Goal: Task Accomplishment & Management: Complete application form

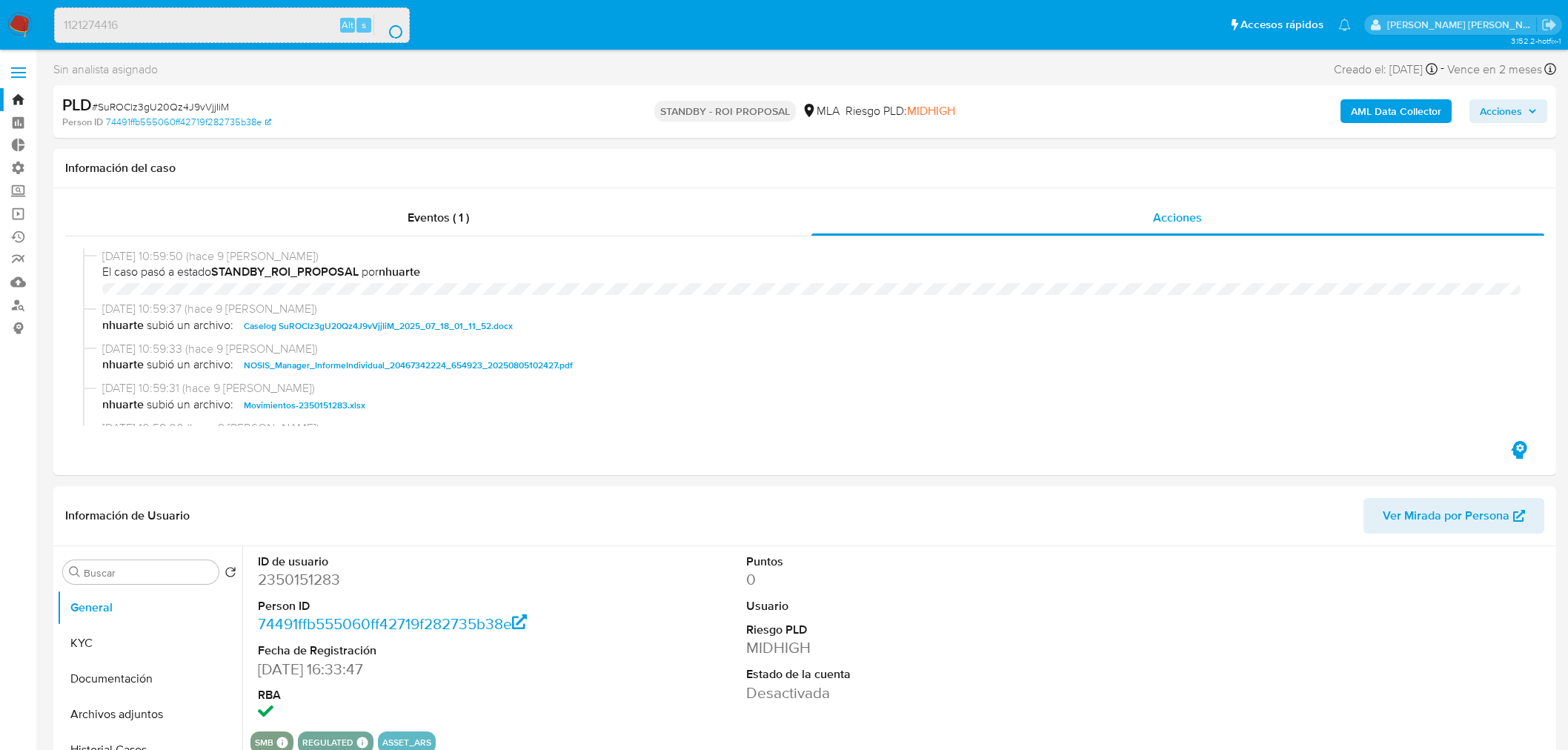
select select "10"
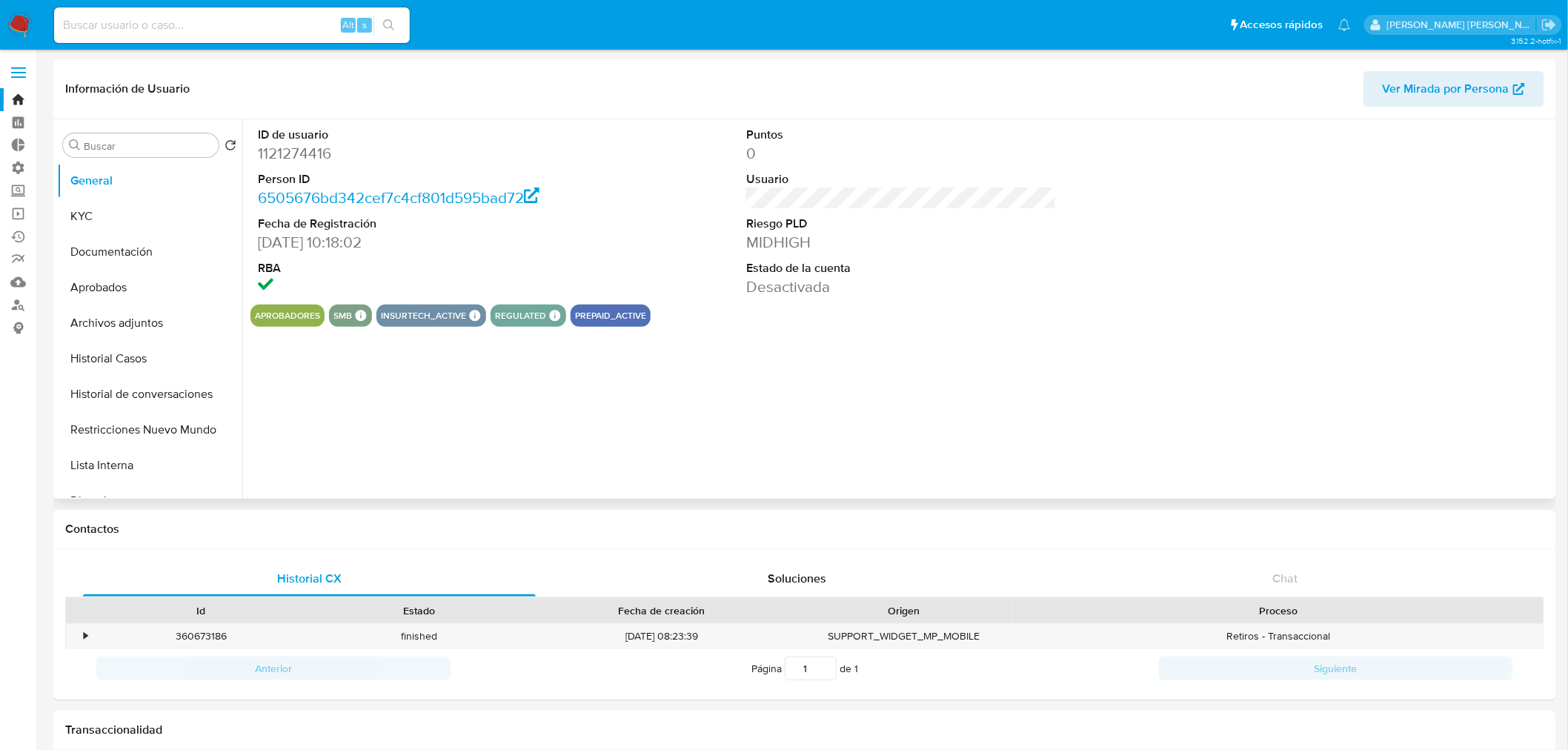
select select "10"
click at [164, 363] on button "Historial Casos" at bounding box center [143, 358] width 173 height 36
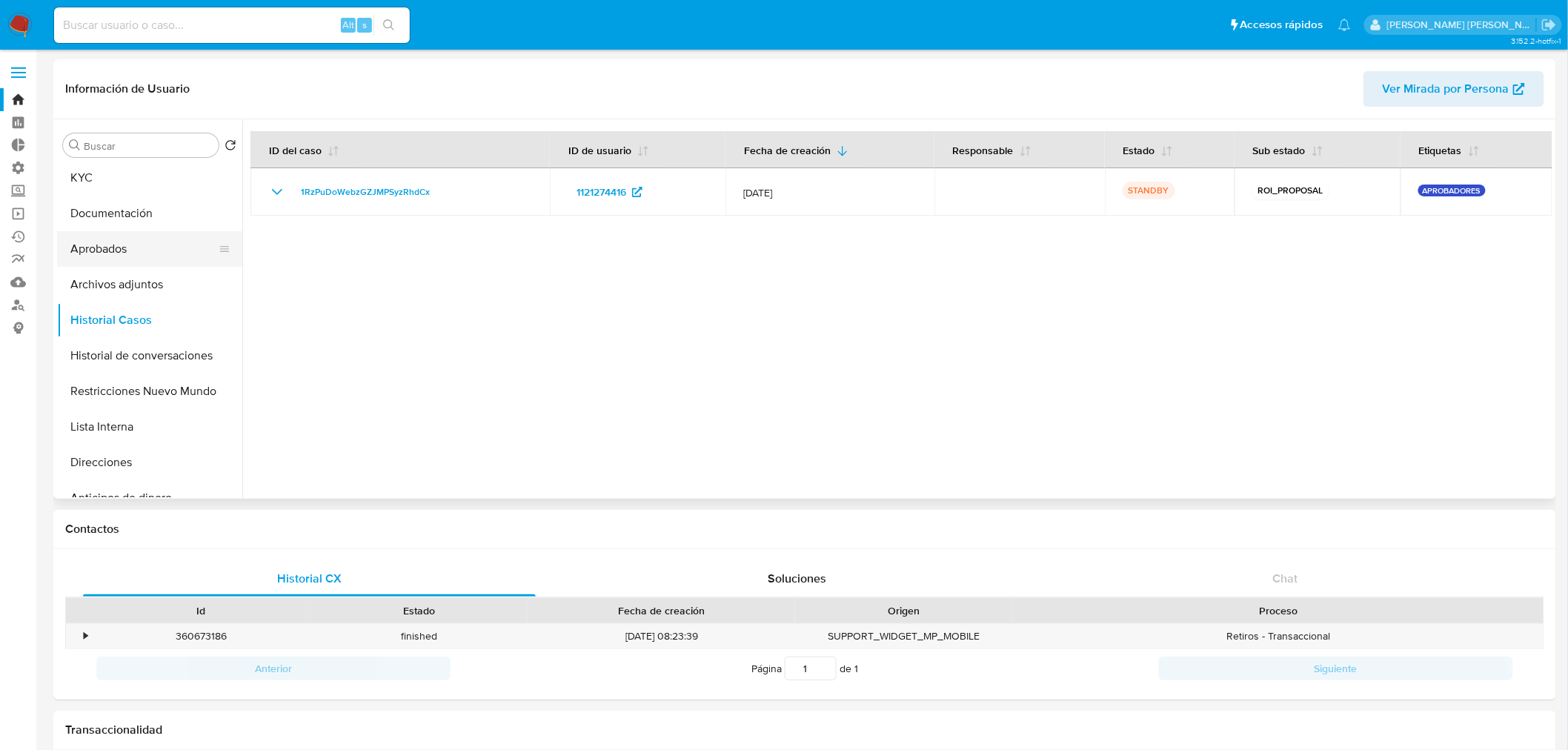
click at [149, 248] on button "Aprobados" at bounding box center [143, 249] width 173 height 36
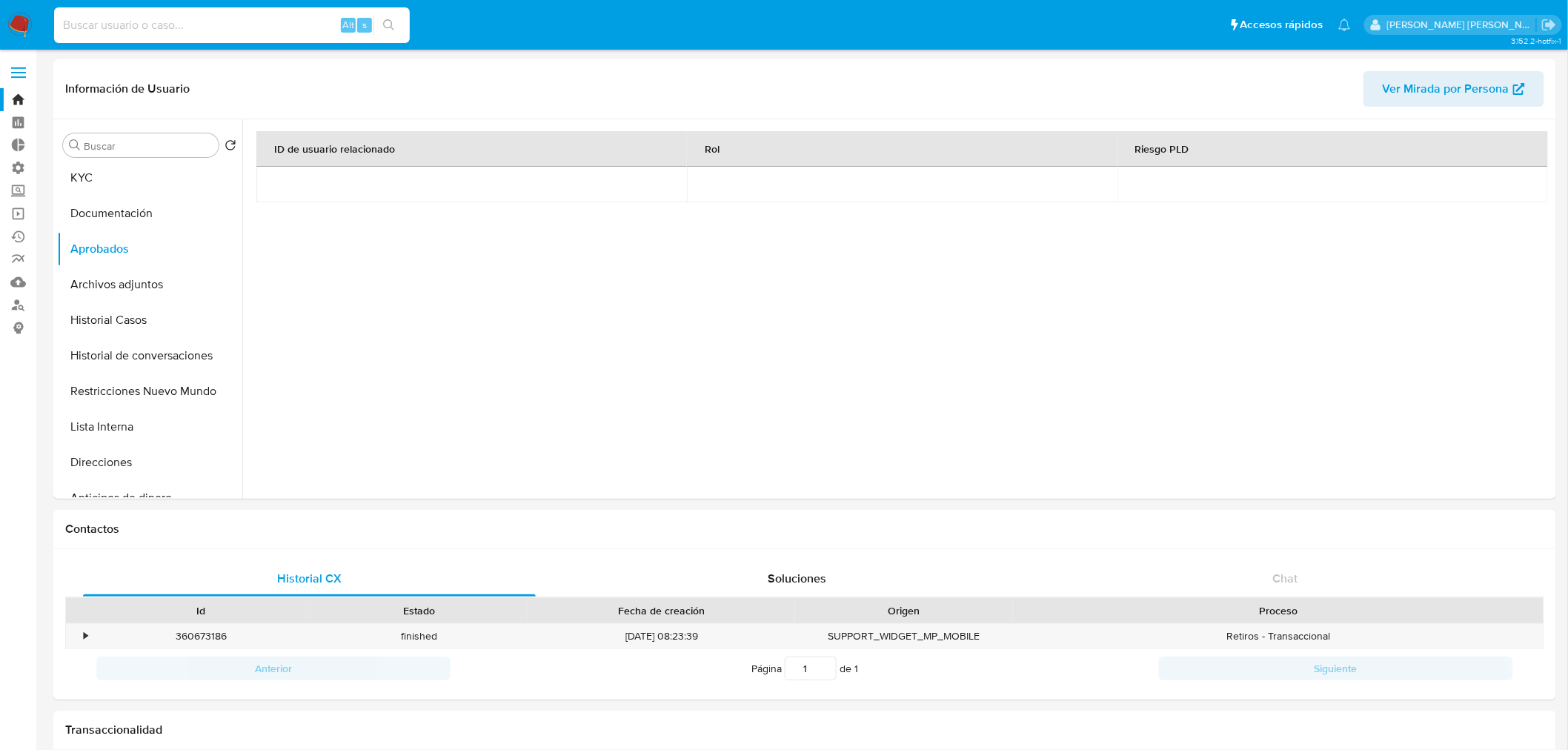
click at [143, 25] on input at bounding box center [232, 25] width 356 height 19
paste input "1211810029"
type input "1211810029"
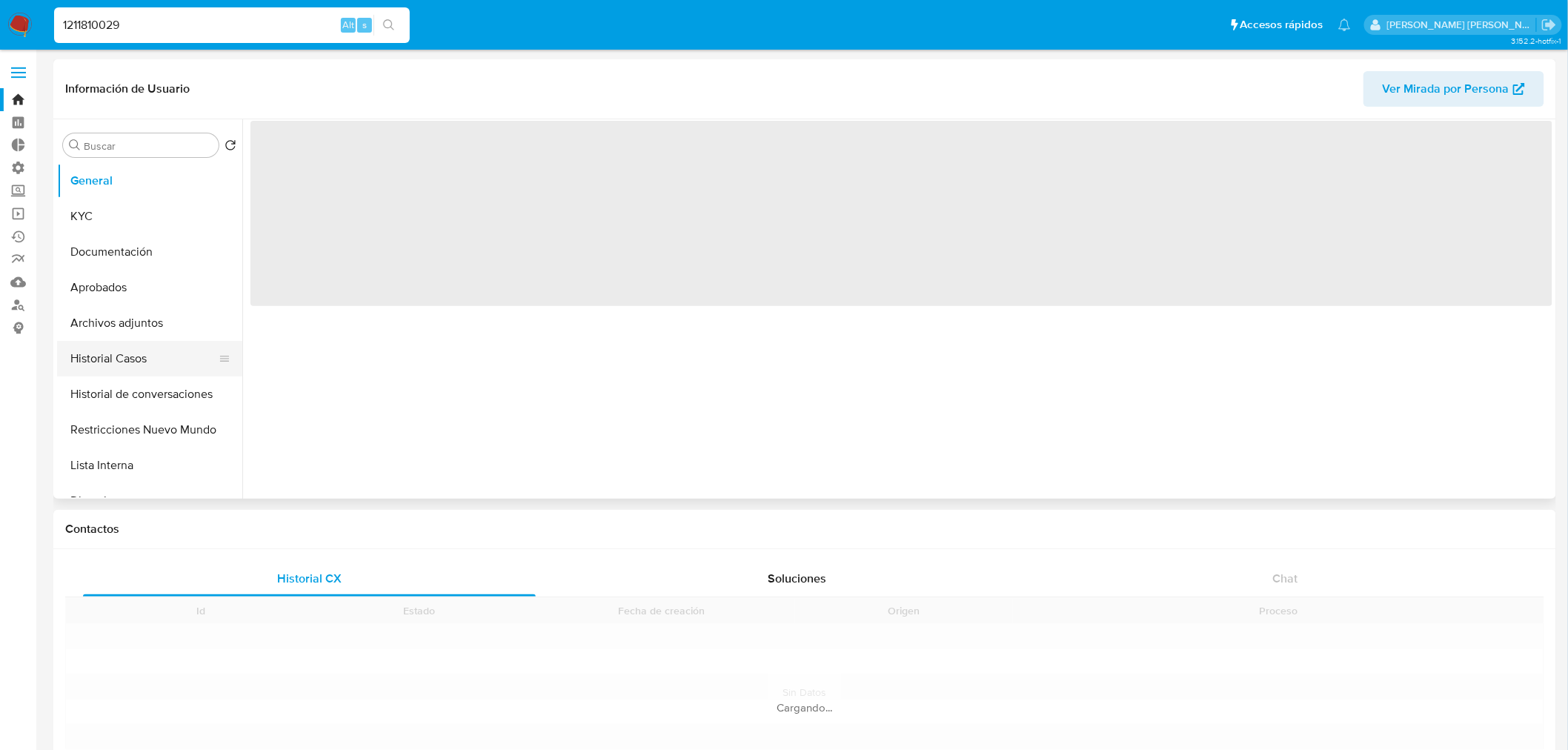
click at [143, 358] on button "Historial Casos" at bounding box center [143, 358] width 173 height 36
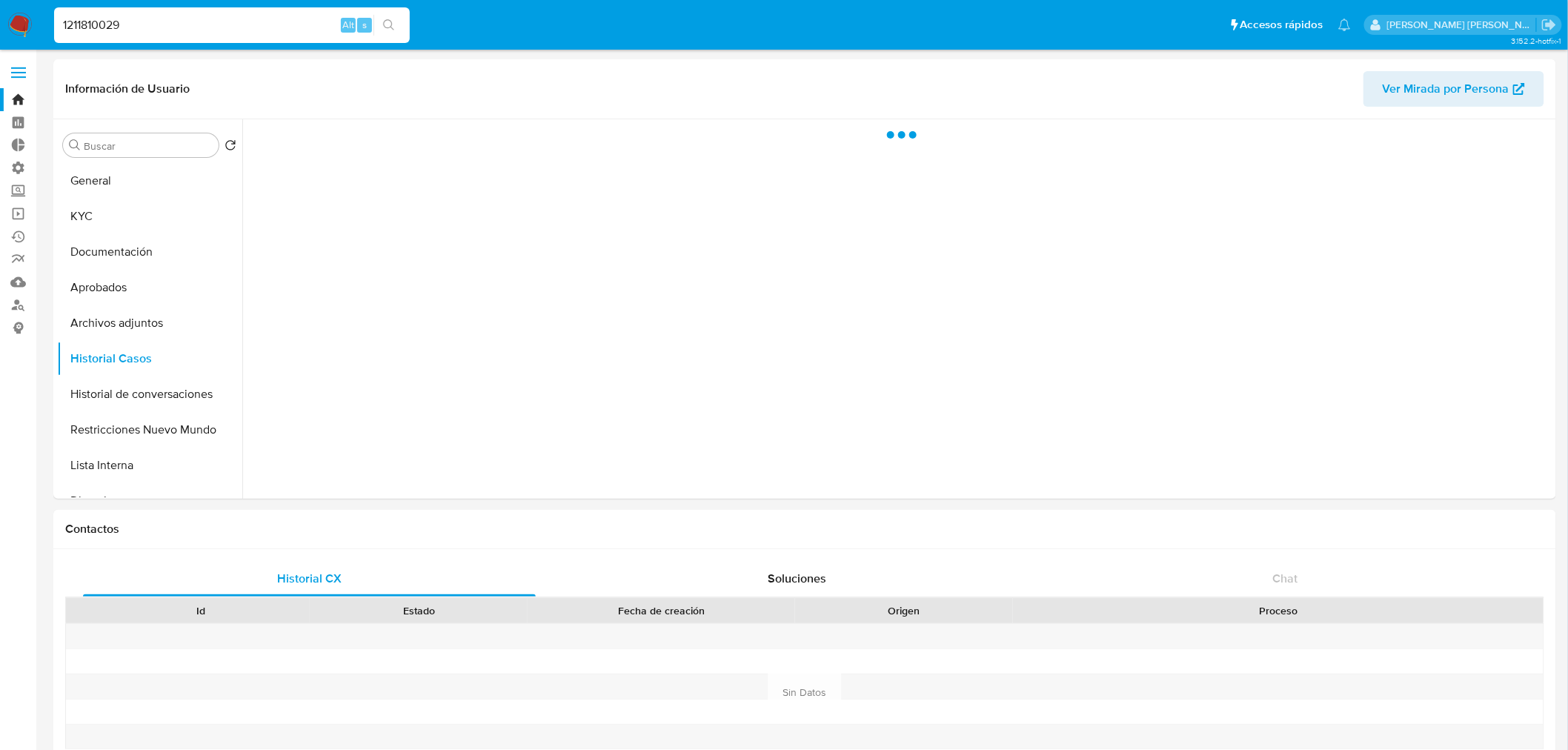
select select "10"
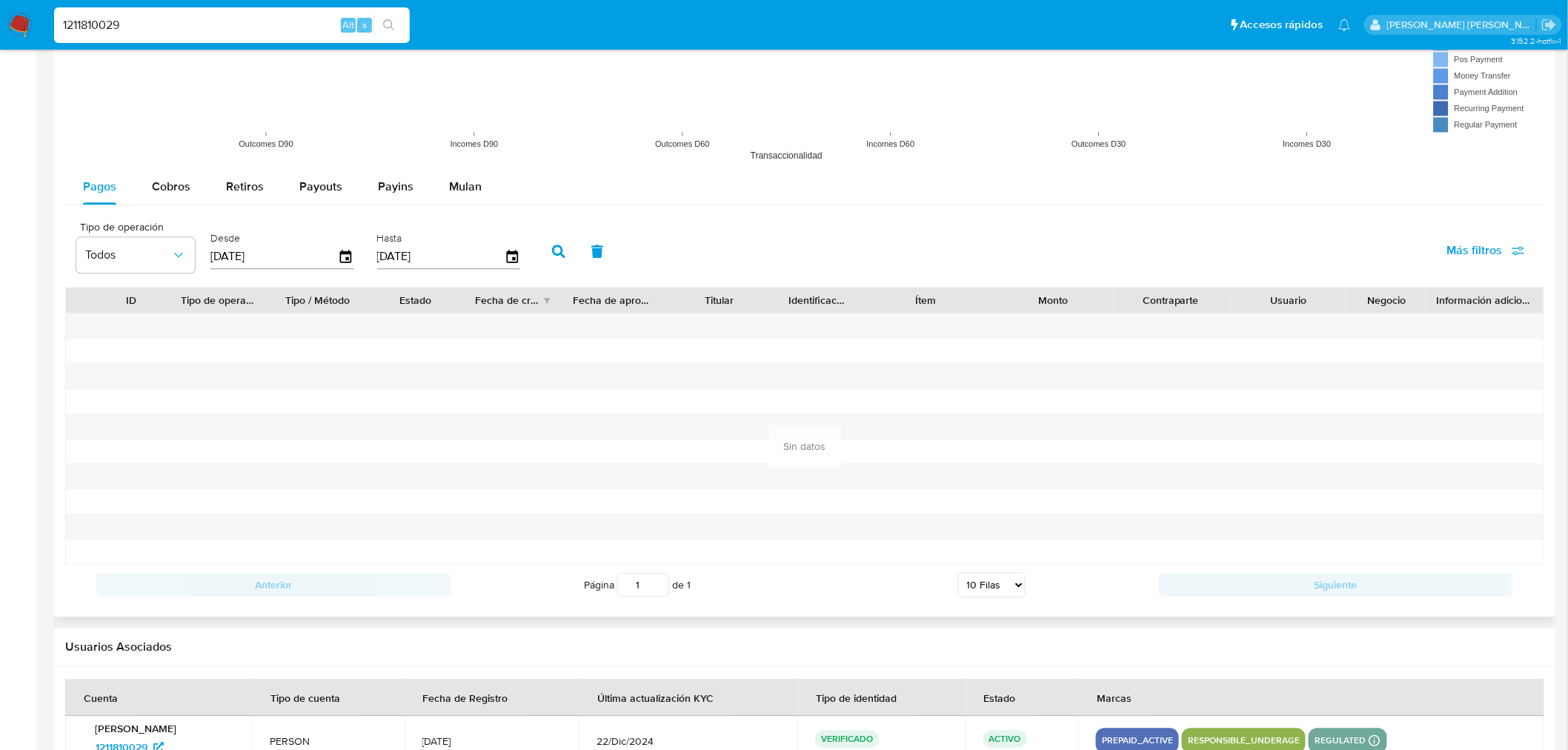
scroll to position [1428, 0]
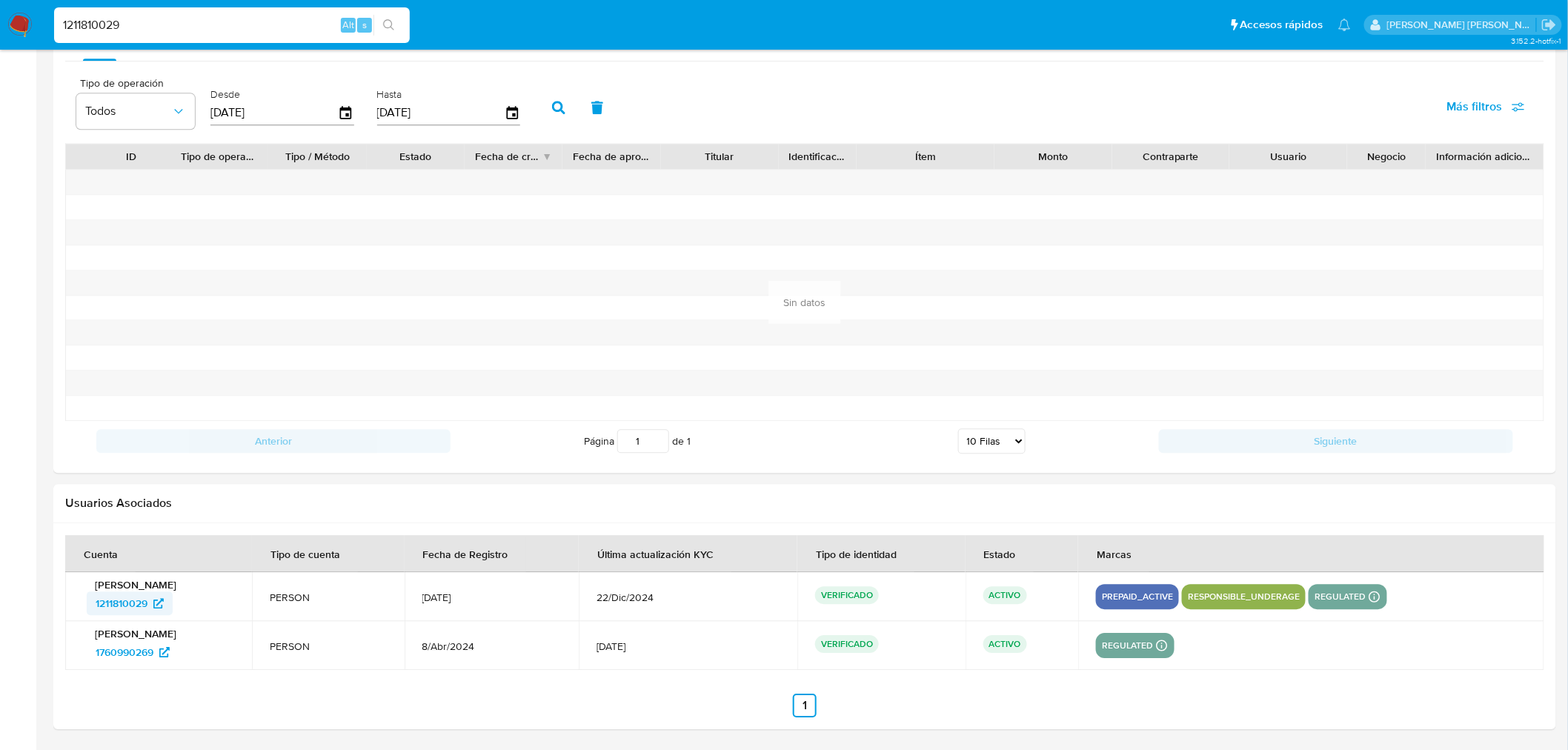
click at [119, 596] on span "1211810029" at bounding box center [121, 603] width 52 height 24
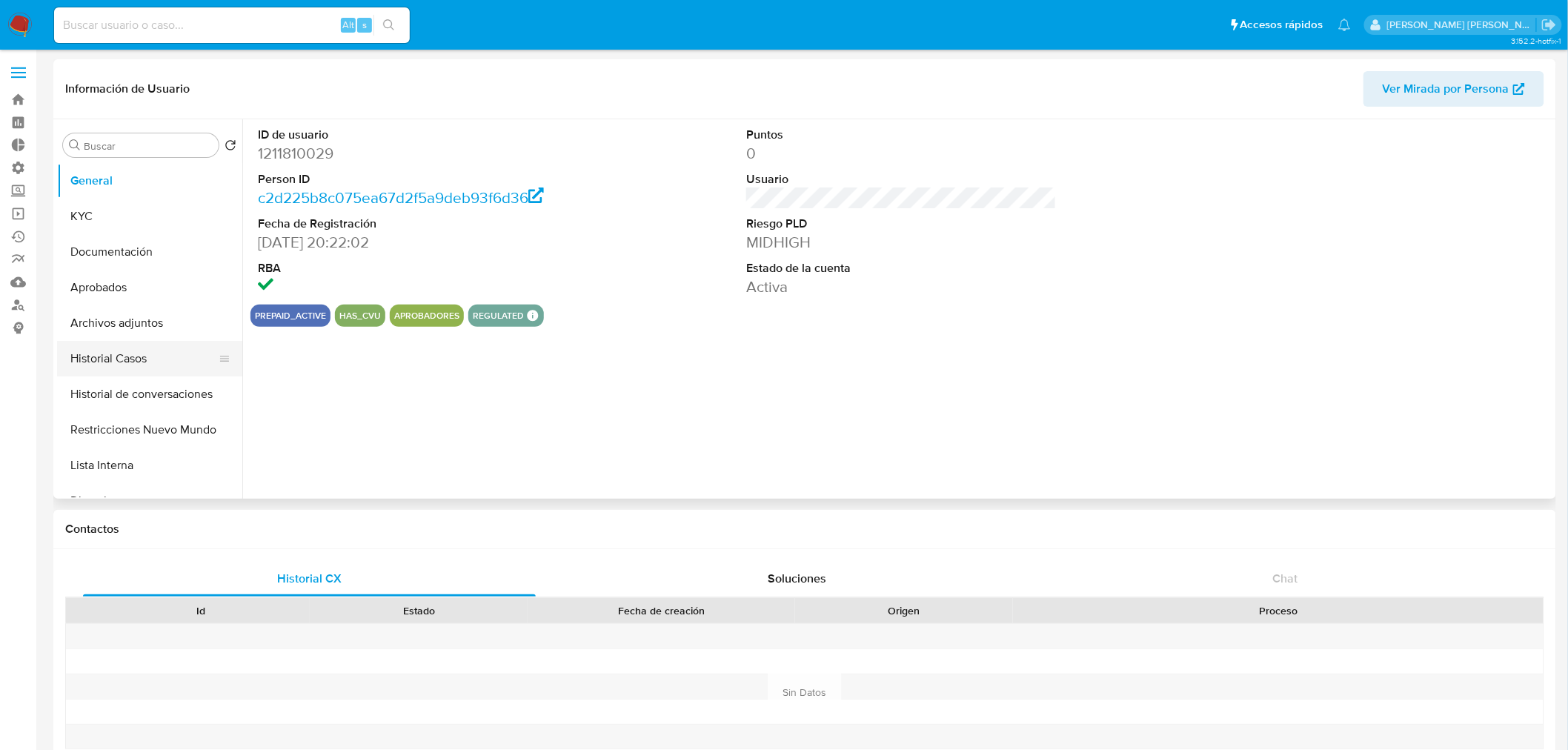
click at [141, 360] on button "Historial Casos" at bounding box center [143, 358] width 173 height 36
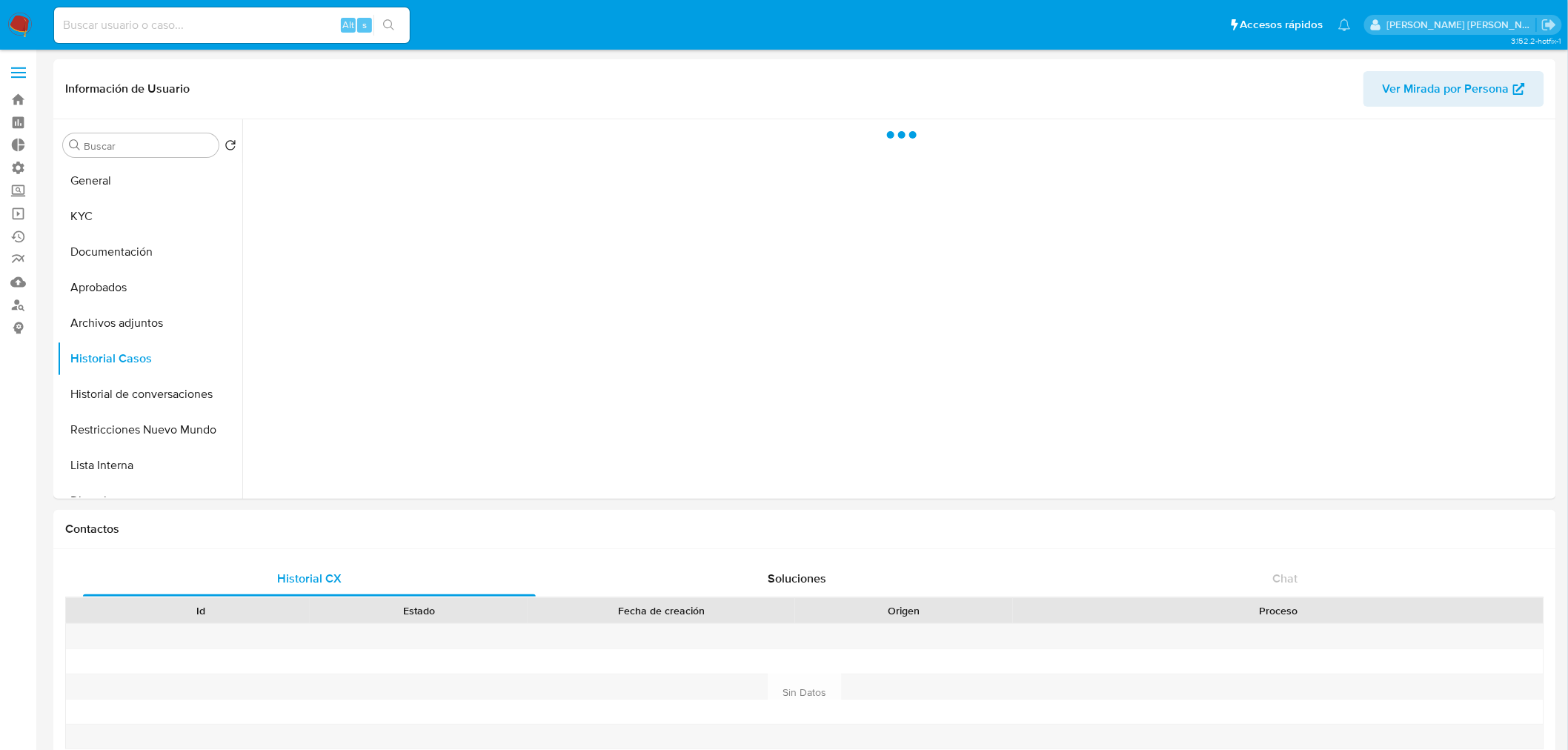
select select "10"
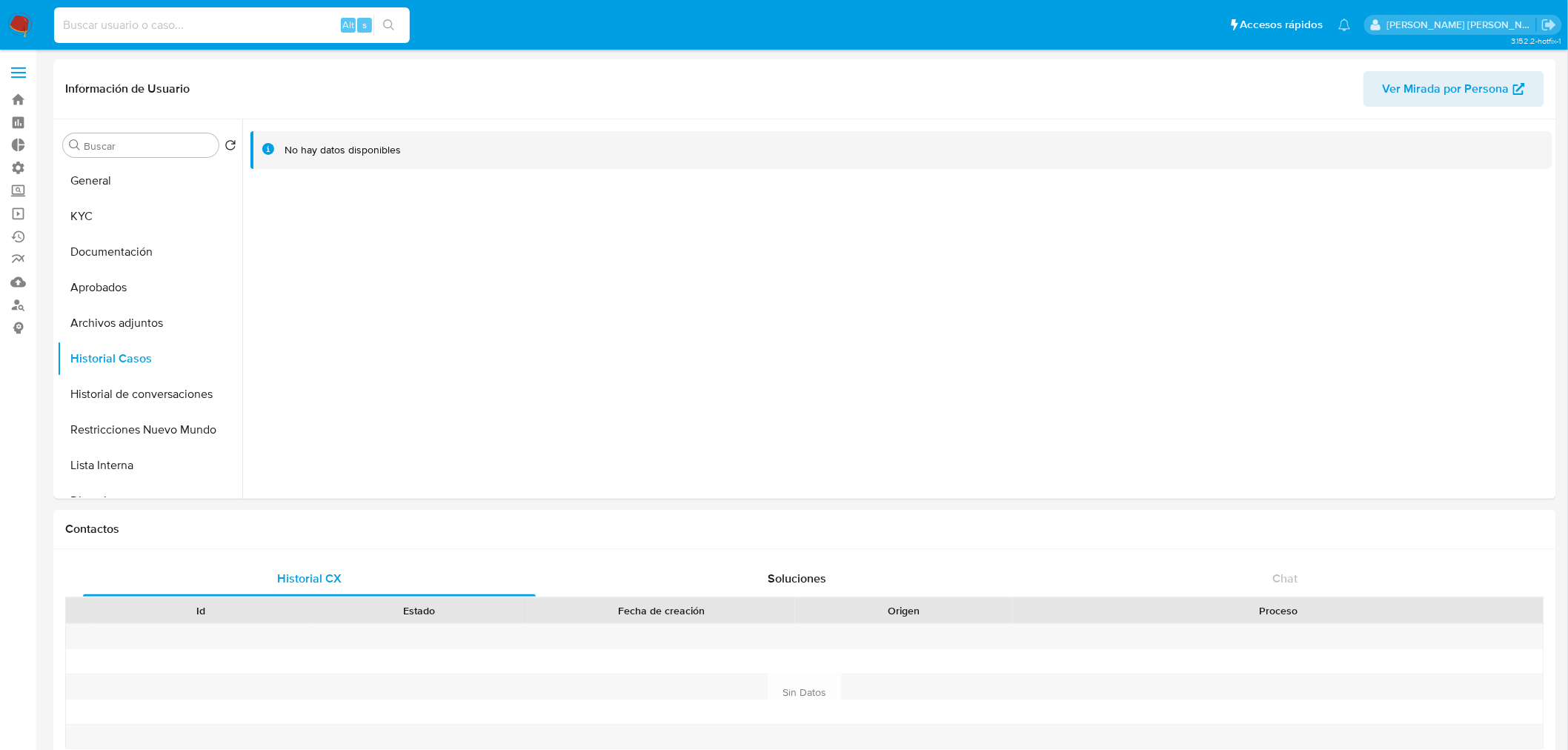
click at [224, 27] on input at bounding box center [232, 25] width 356 height 19
paste input "204790455"
type input "204790455"
click at [395, 24] on button "search-icon" at bounding box center [388, 25] width 31 height 21
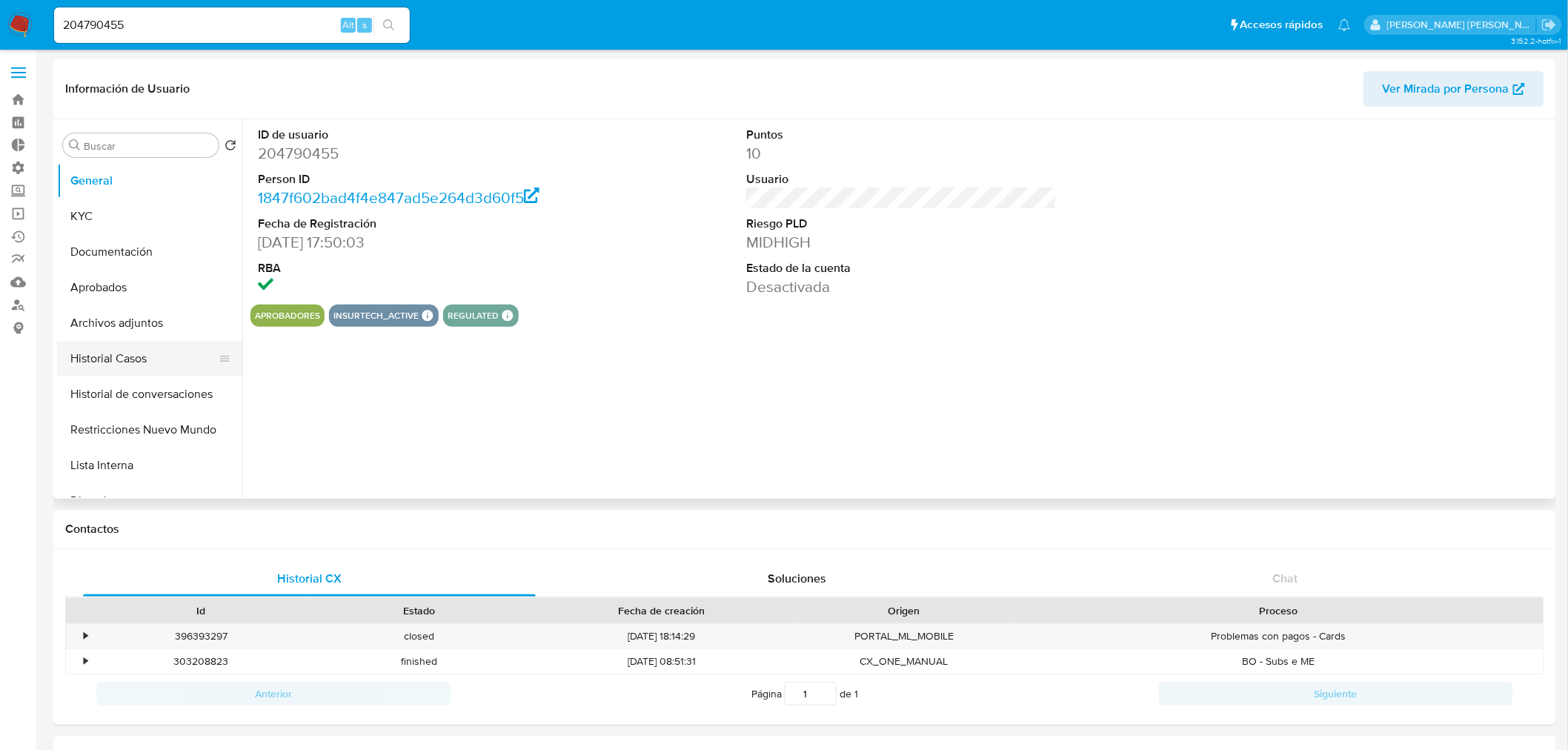
click at [159, 362] on button "Historial Casos" at bounding box center [143, 358] width 173 height 36
select select "10"
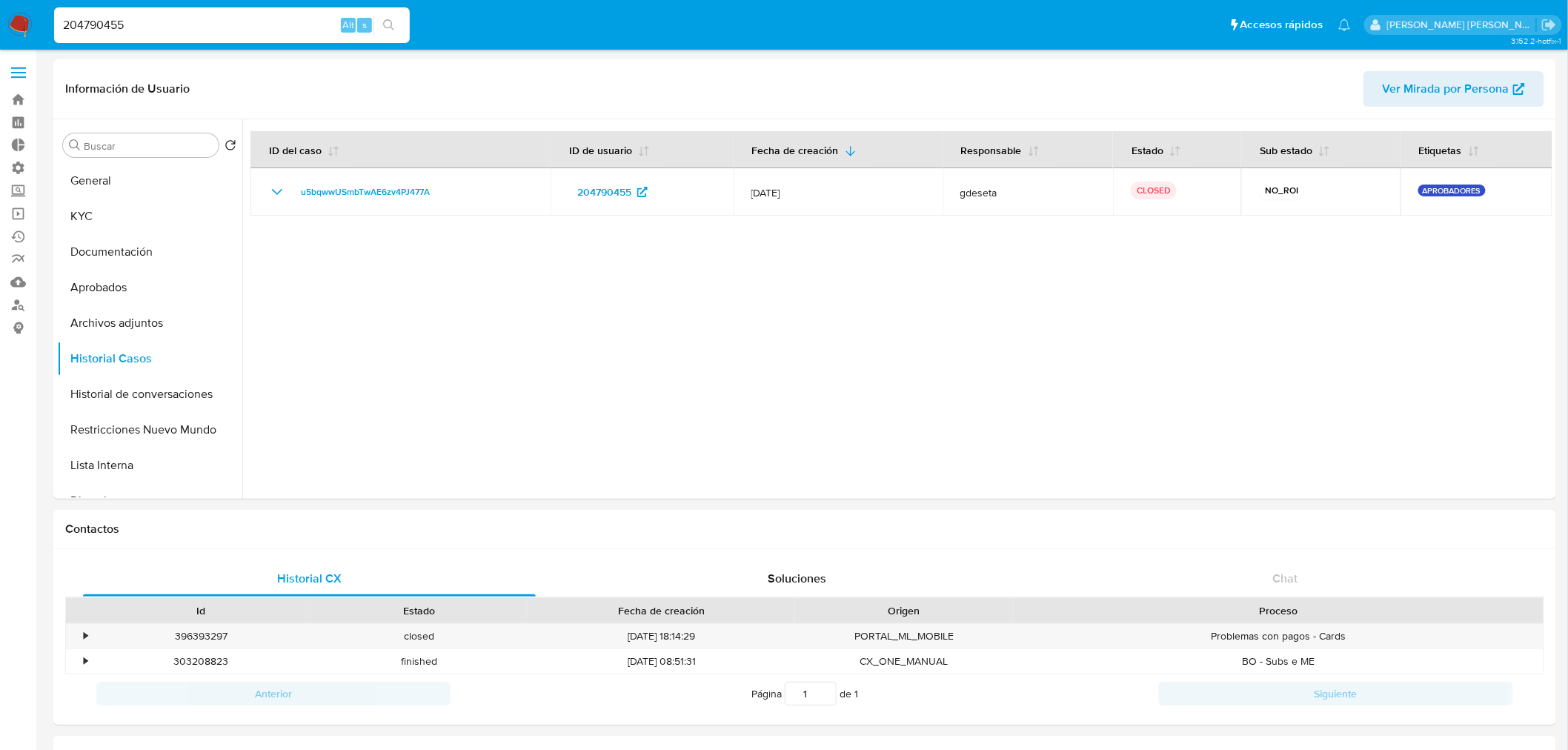
click at [240, 31] on input "204790455" at bounding box center [232, 25] width 356 height 19
paste input "1820837453"
type input "1820837453"
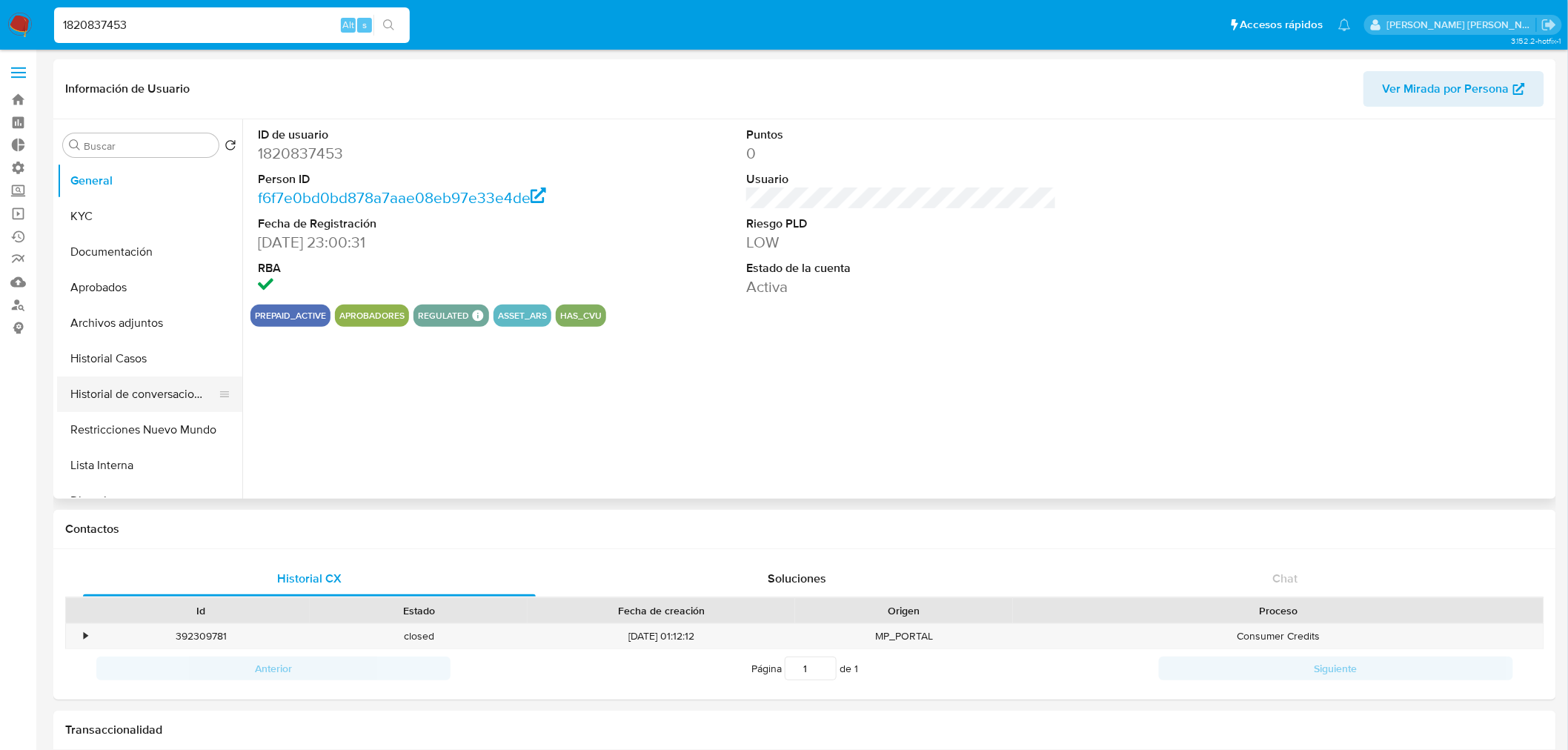
select select "10"
drag, startPoint x: 114, startPoint y: 353, endPoint x: 108, endPoint y: 358, distance: 7.8
click at [116, 352] on button "Historial Casos" at bounding box center [143, 358] width 173 height 36
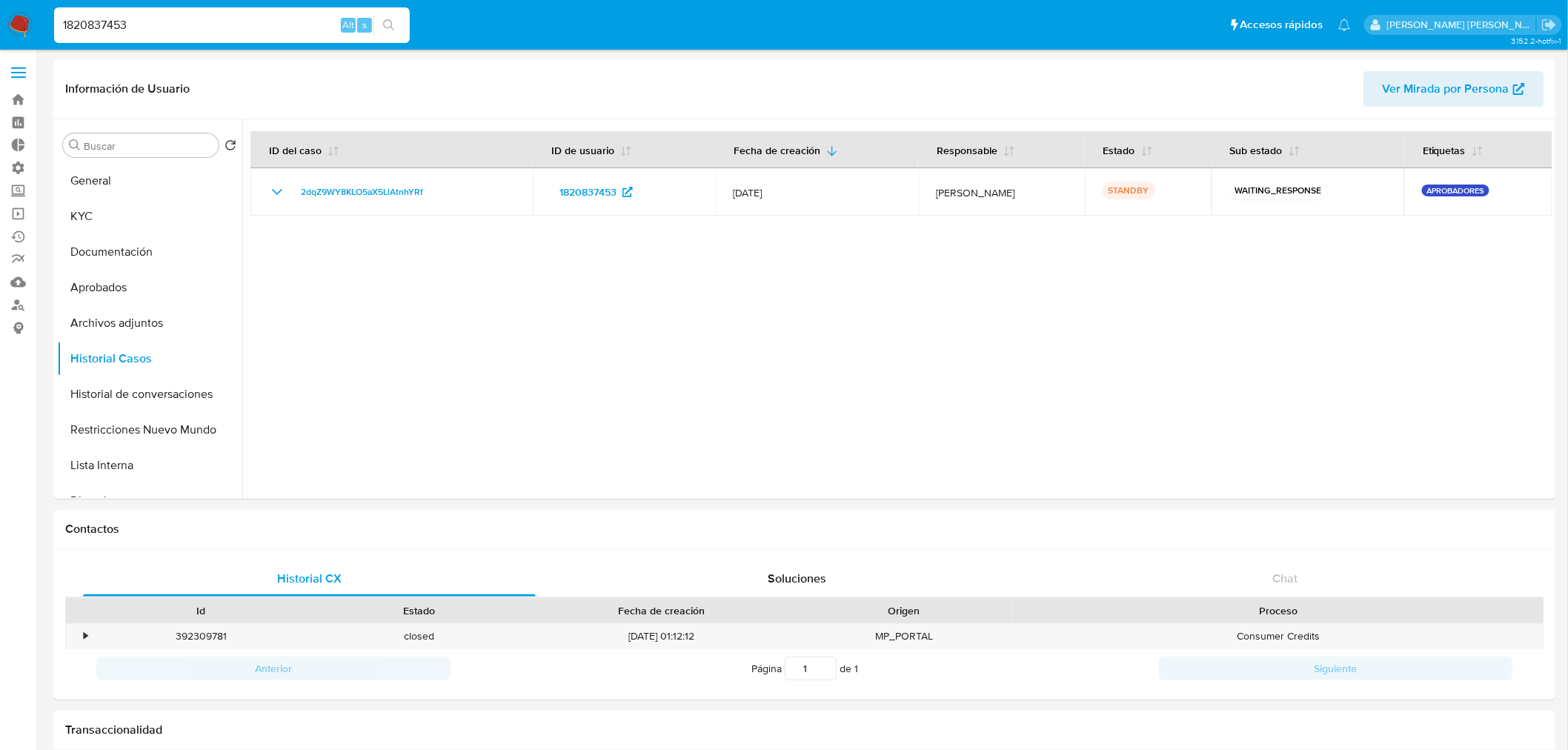
click at [210, 20] on input "1820837453" at bounding box center [232, 25] width 356 height 19
click at [210, 17] on input "1820837453" at bounding box center [232, 25] width 356 height 19
paste input "443528415"
type input "1443528415"
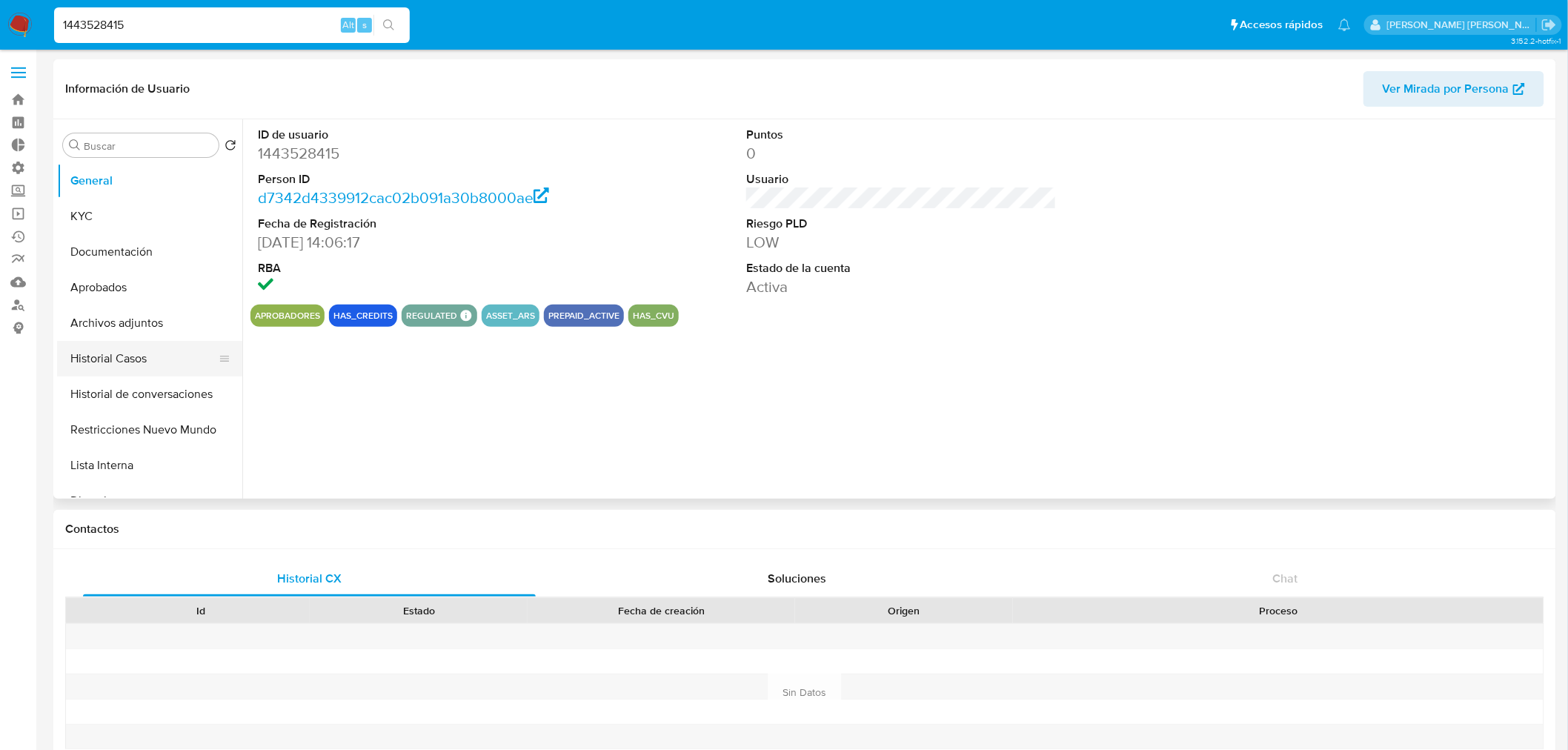
select select "10"
click at [143, 367] on button "Historial Casos" at bounding box center [143, 358] width 173 height 36
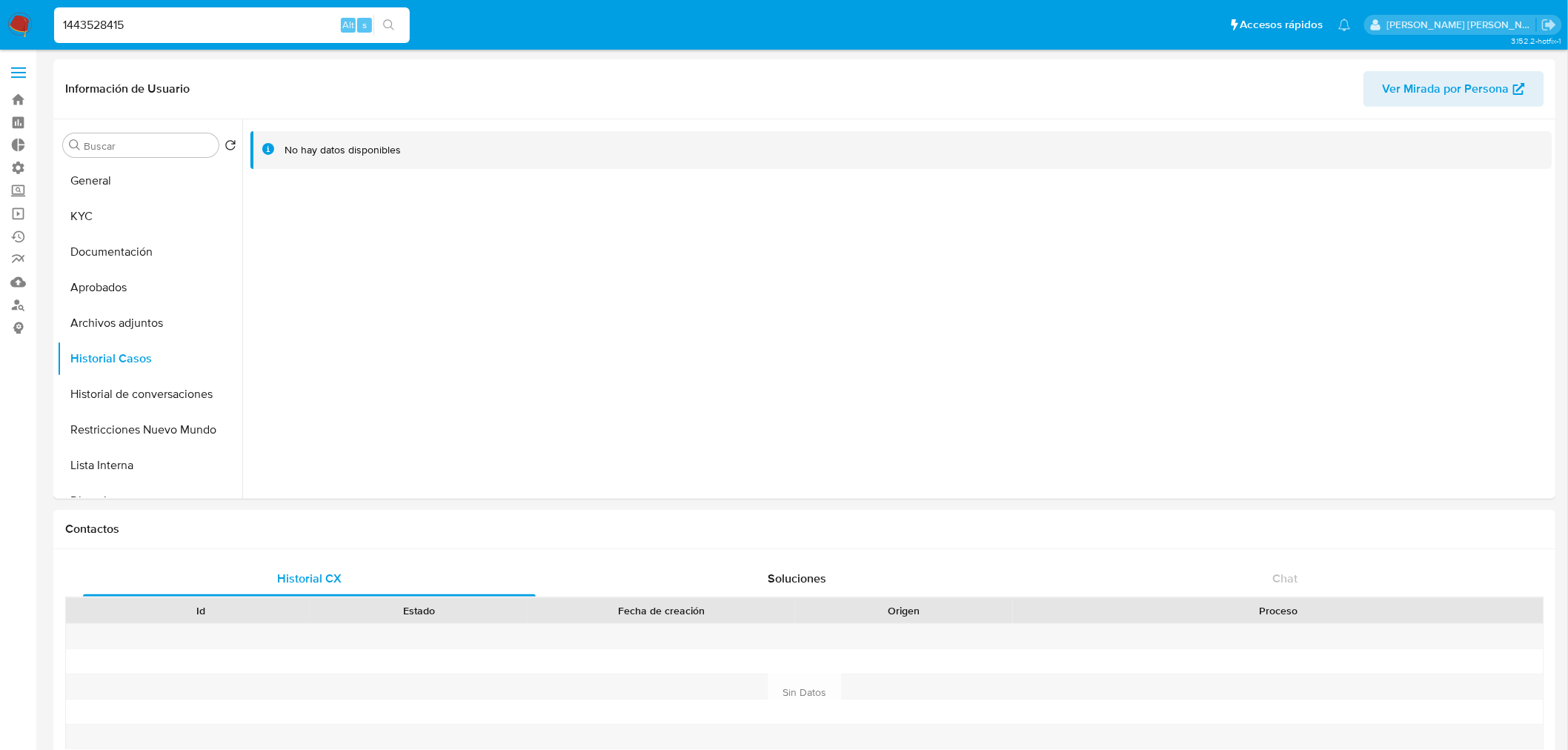
click at [246, 11] on div "1443528415 Alt s" at bounding box center [232, 24] width 356 height 36
click at [237, 30] on input "1443528415" at bounding box center [232, 25] width 356 height 19
click at [237, 28] on input "1443528415" at bounding box center [232, 25] width 356 height 19
click at [109, 26] on input "1443528415" at bounding box center [232, 25] width 356 height 19
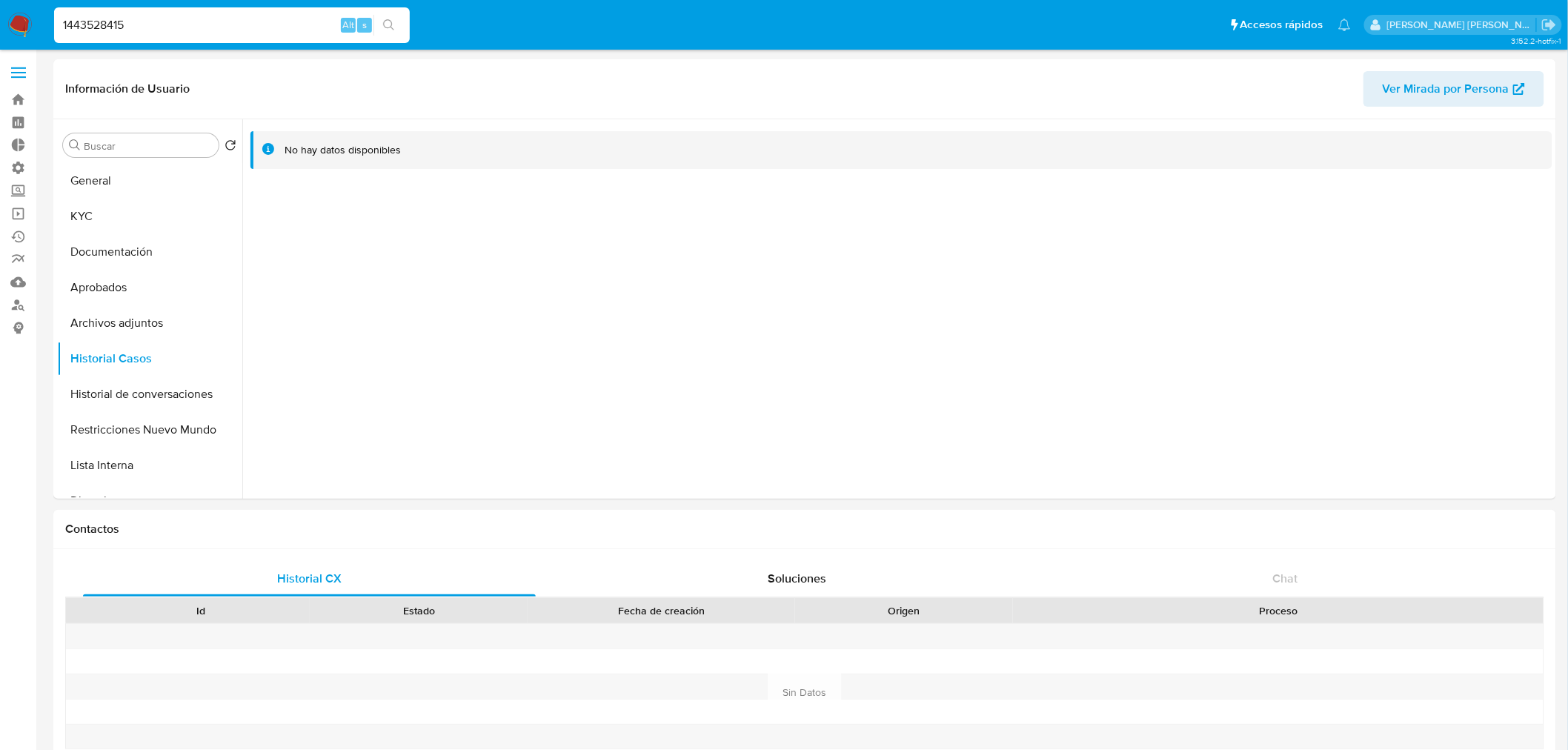
drag, startPoint x: 109, startPoint y: 26, endPoint x: 124, endPoint y: 22, distance: 15.5
click at [109, 26] on input "1443528415" at bounding box center [232, 25] width 356 height 19
paste input "537151908"
type input "537151908"
click at [390, 12] on div "537151908 Alt s" at bounding box center [232, 24] width 356 height 36
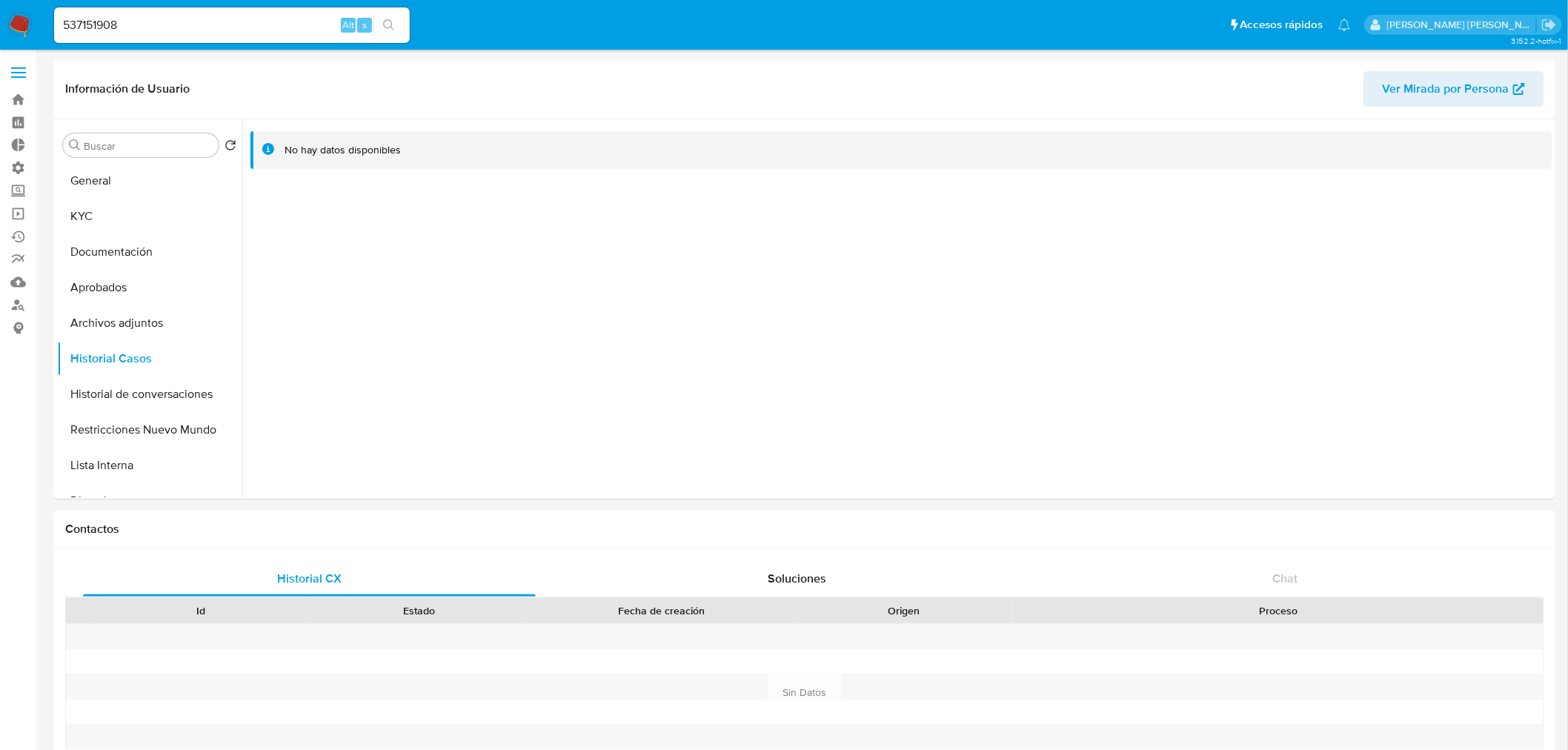
click at [384, 30] on icon "search-icon" at bounding box center [389, 25] width 12 height 12
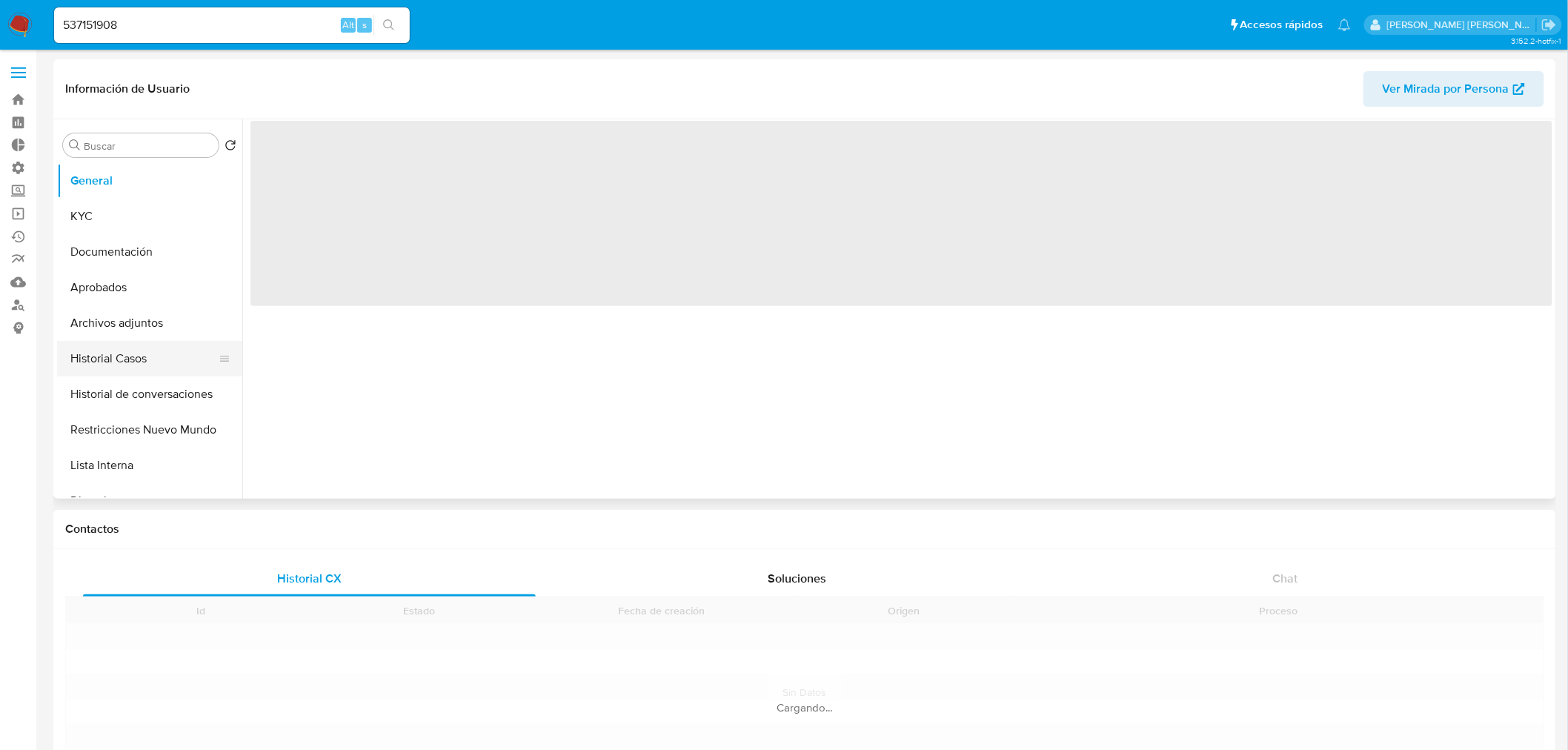
click at [130, 354] on button "Historial Casos" at bounding box center [143, 358] width 173 height 36
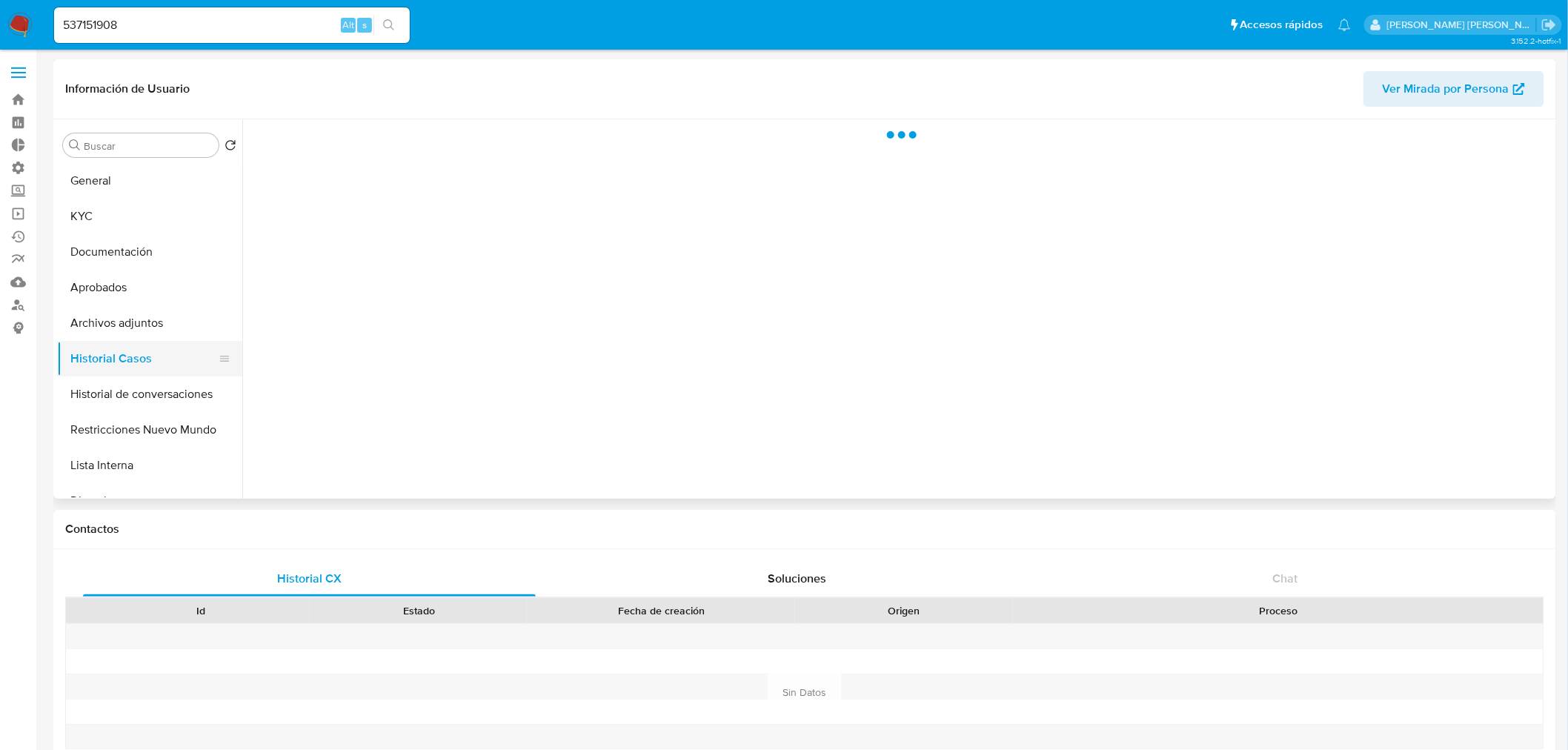
select select "10"
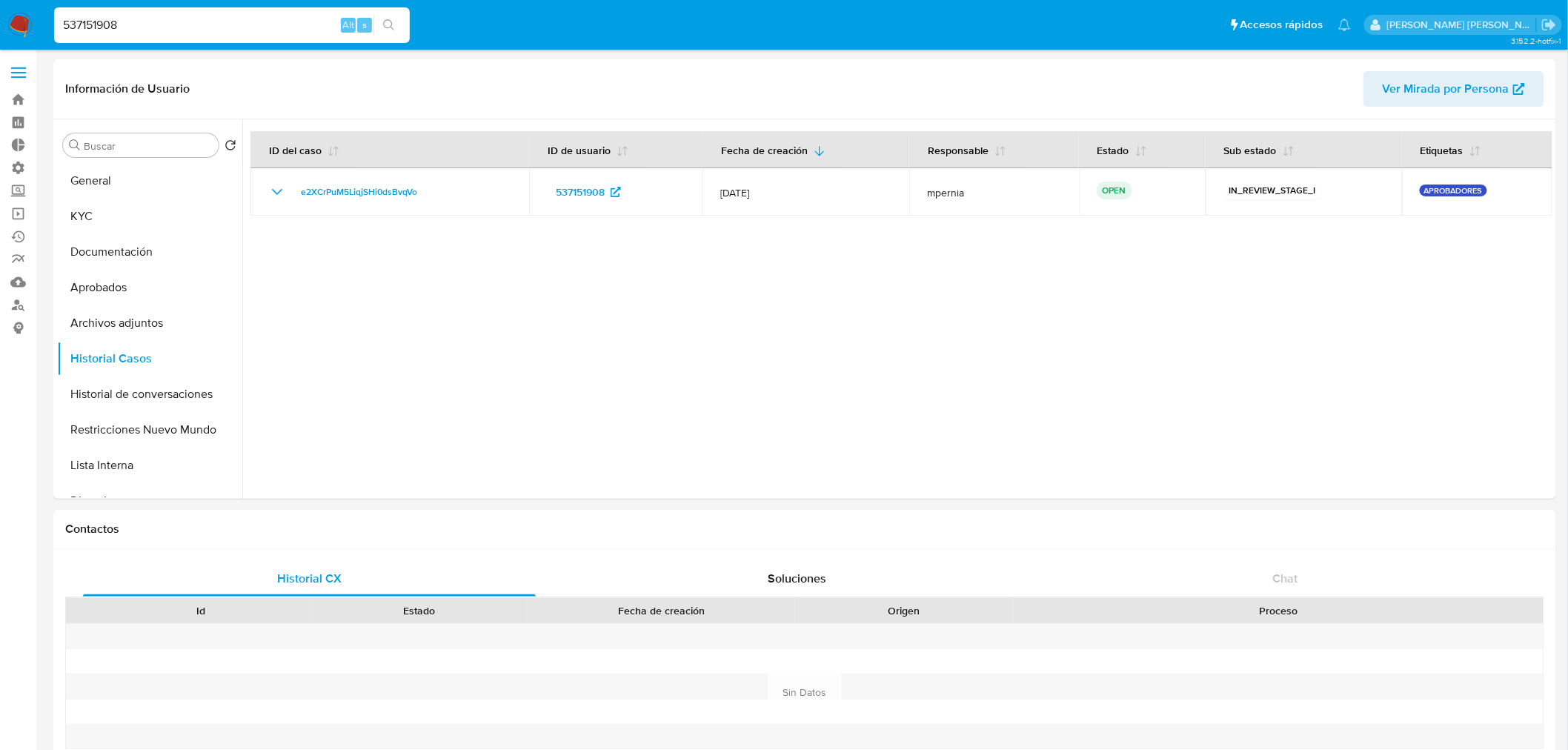
click at [158, 22] on input "537151908" at bounding box center [232, 25] width 356 height 19
paste input "746349146"
type input "746349146"
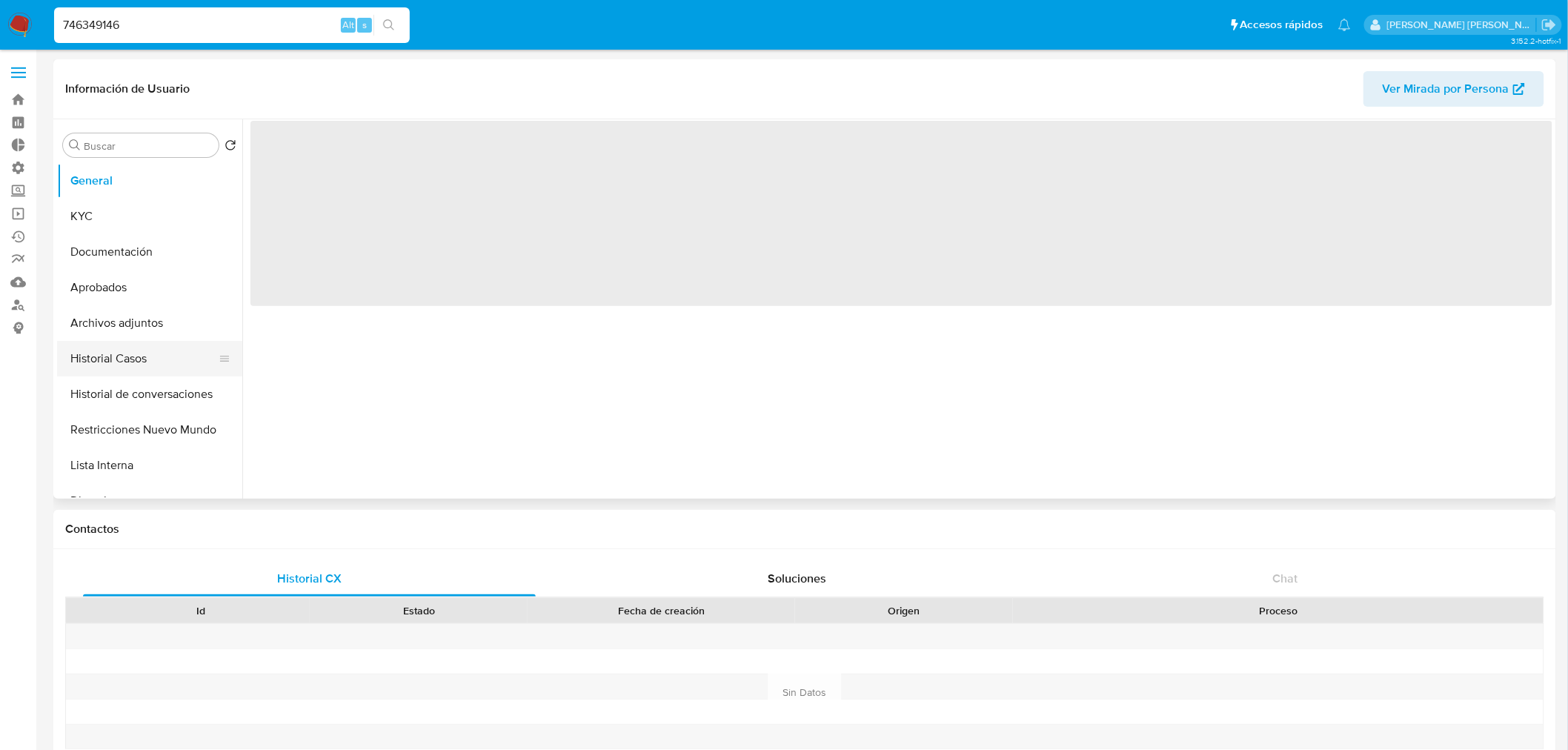
click at [160, 353] on button "Historial Casos" at bounding box center [143, 358] width 173 height 36
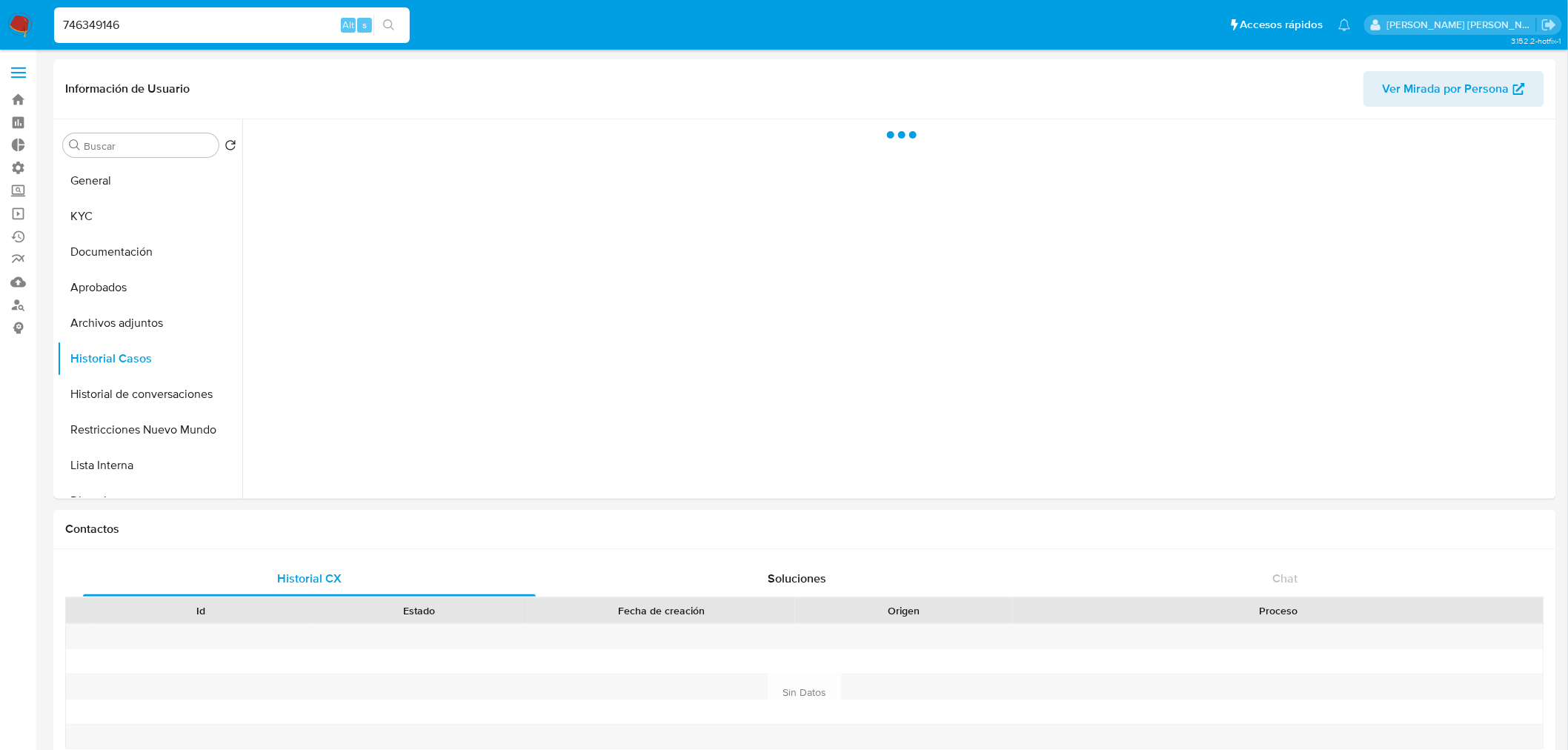
select select "10"
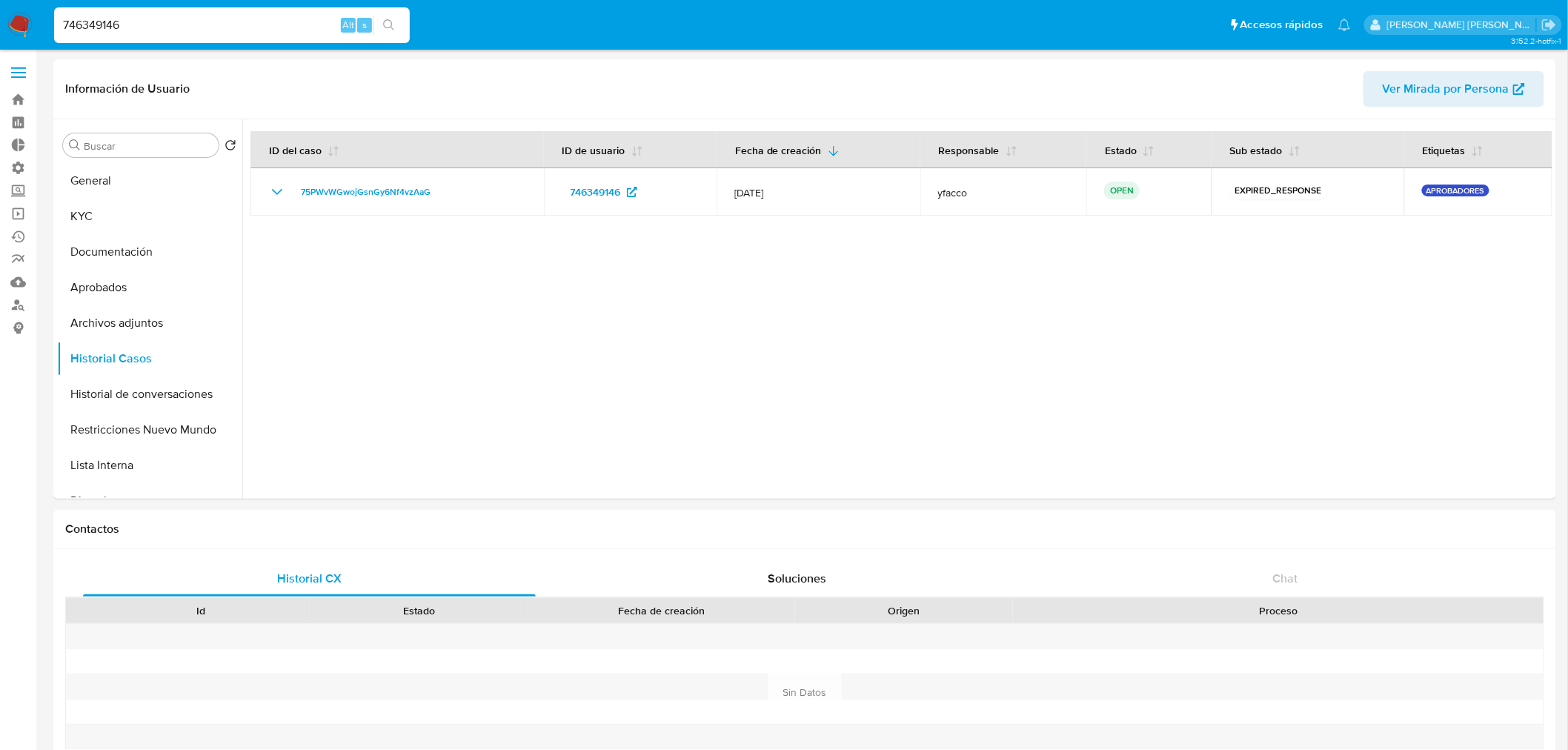
click at [106, 19] on input "746349146" at bounding box center [232, 25] width 356 height 19
click at [106, 18] on input "746349146" at bounding box center [232, 25] width 356 height 19
paste input "20800821"
type input "208008216"
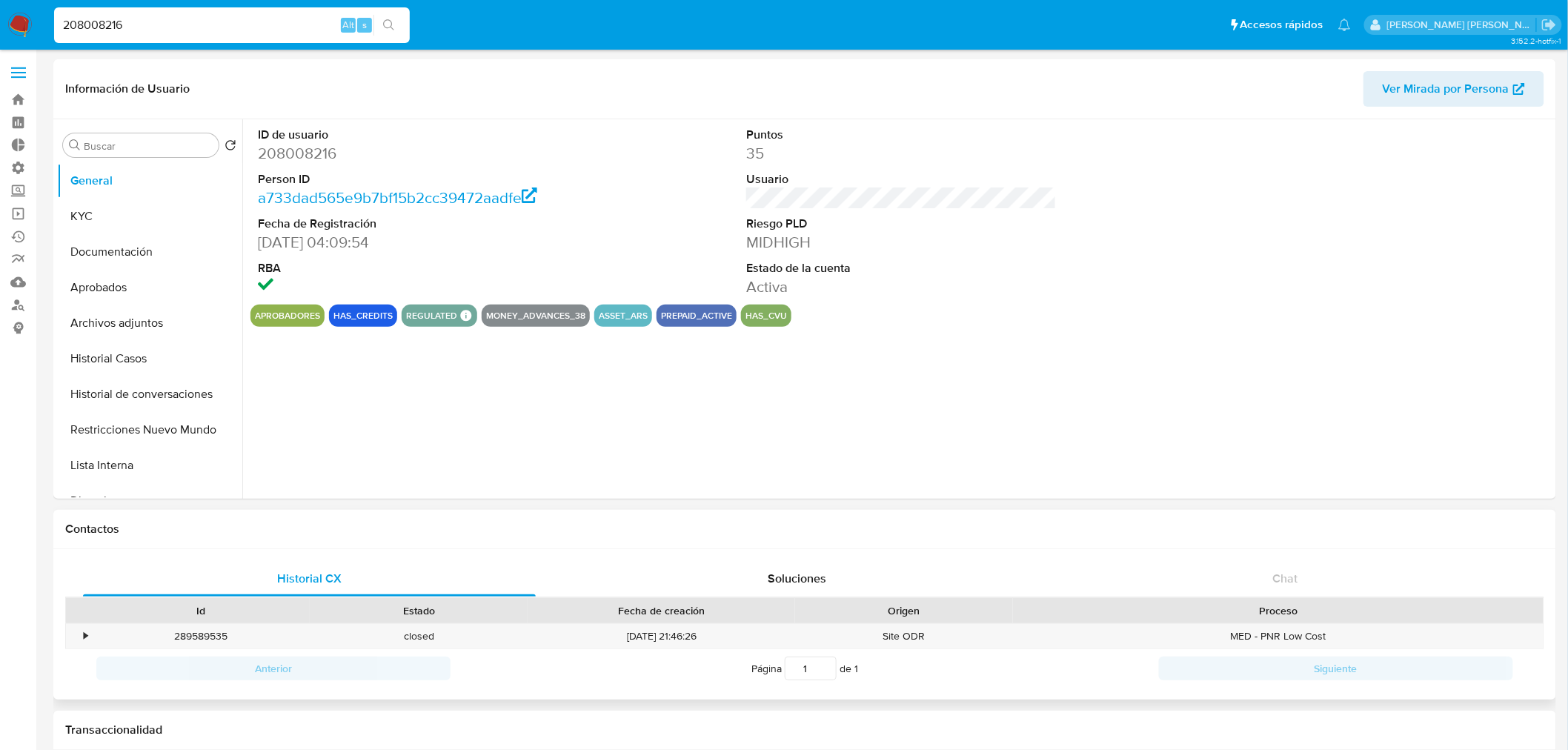
select select "10"
click at [149, 358] on button "Historial Casos" at bounding box center [143, 358] width 173 height 36
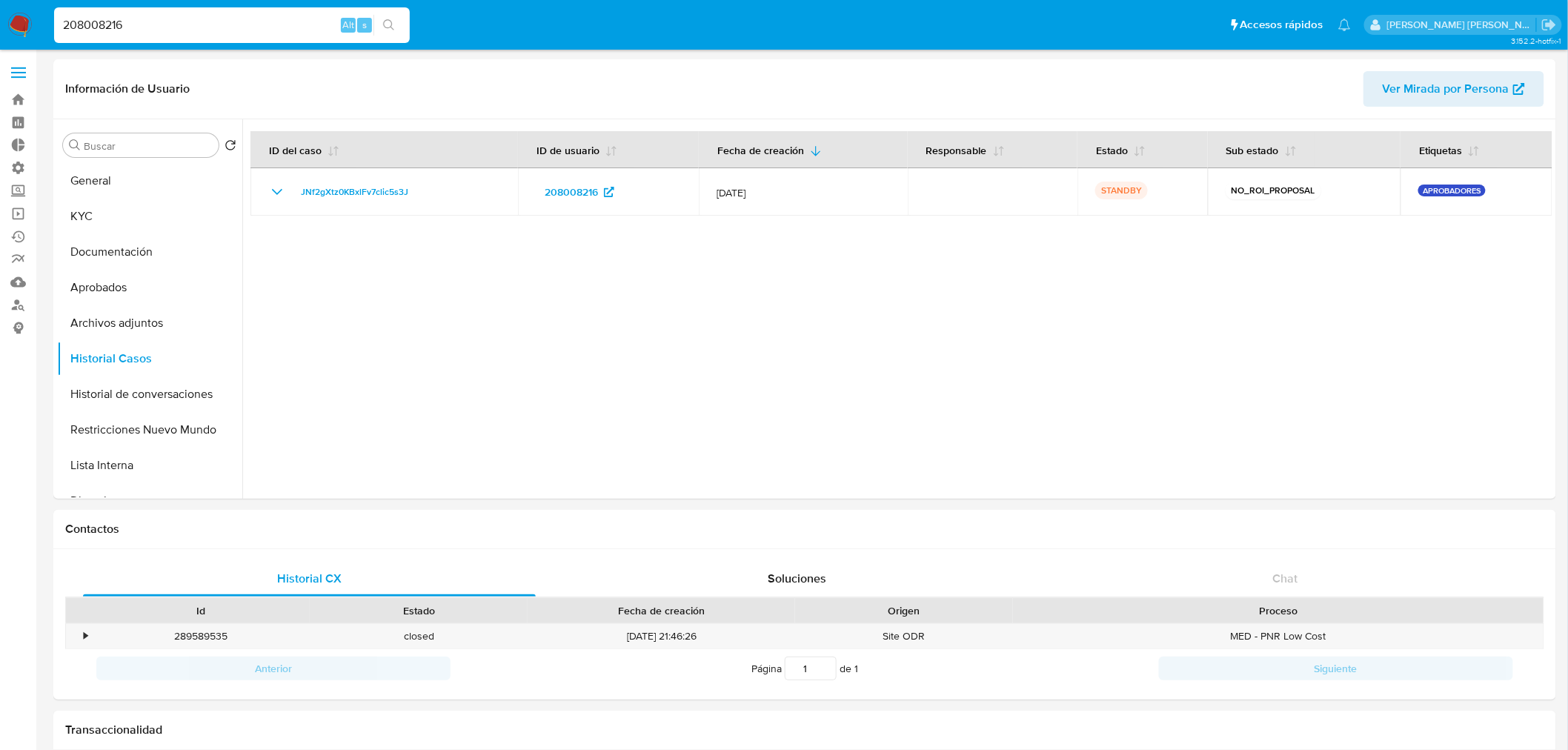
click at [114, 31] on input "208008216" at bounding box center [232, 25] width 356 height 19
click at [114, 30] on input "208008216" at bounding box center [232, 25] width 356 height 19
paste input "85406567"
type input "85406567"
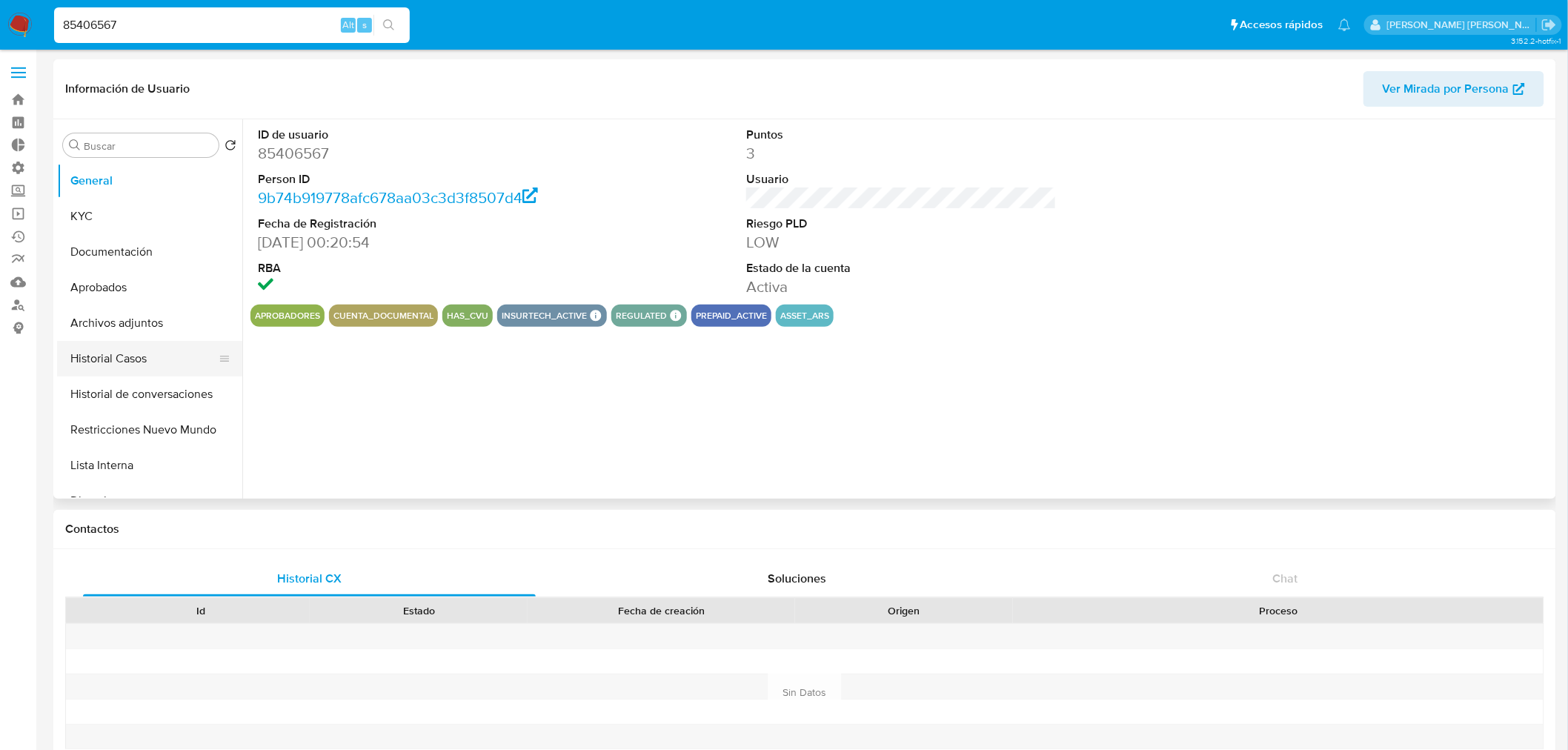
click at [149, 365] on button "Historial Casos" at bounding box center [143, 358] width 173 height 36
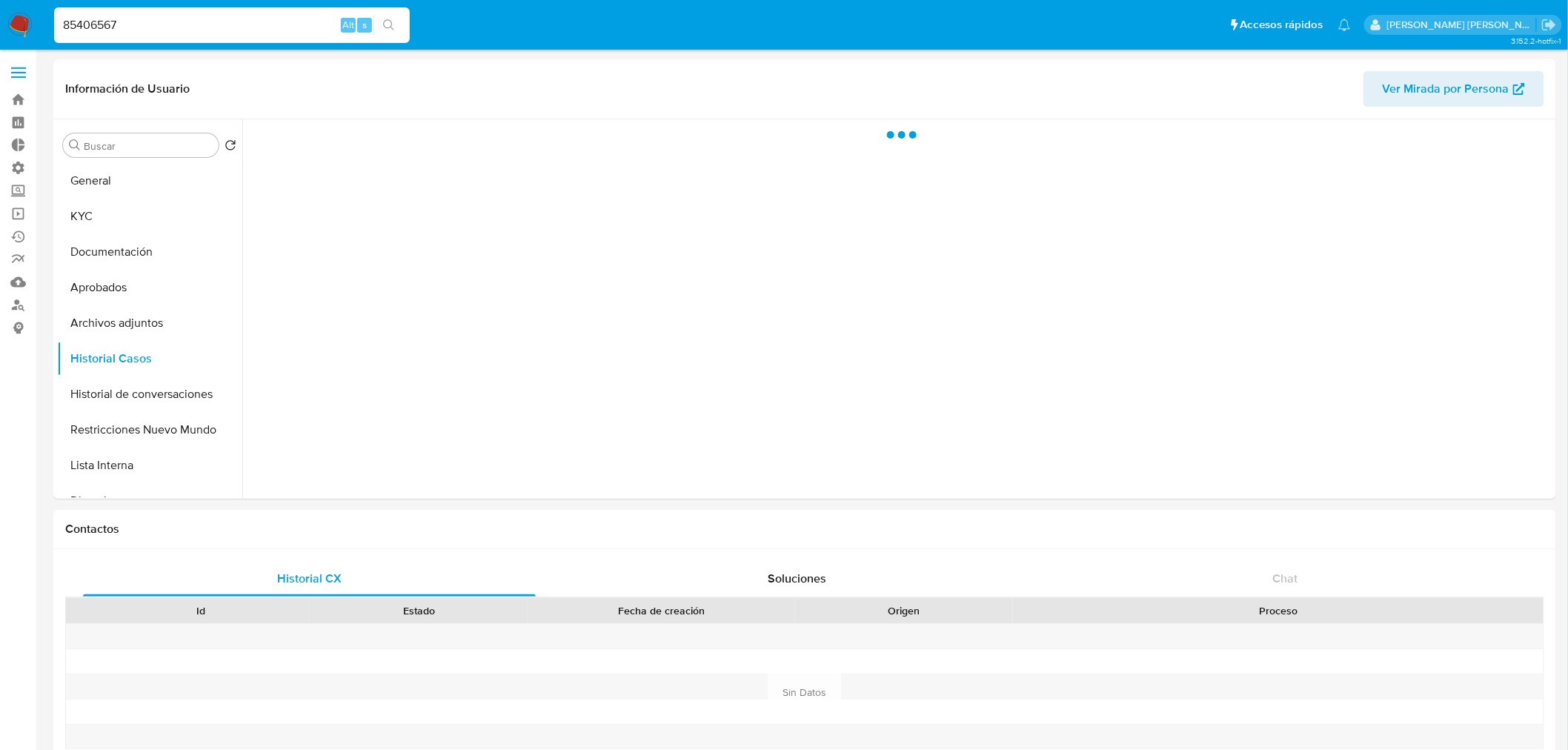
select select "10"
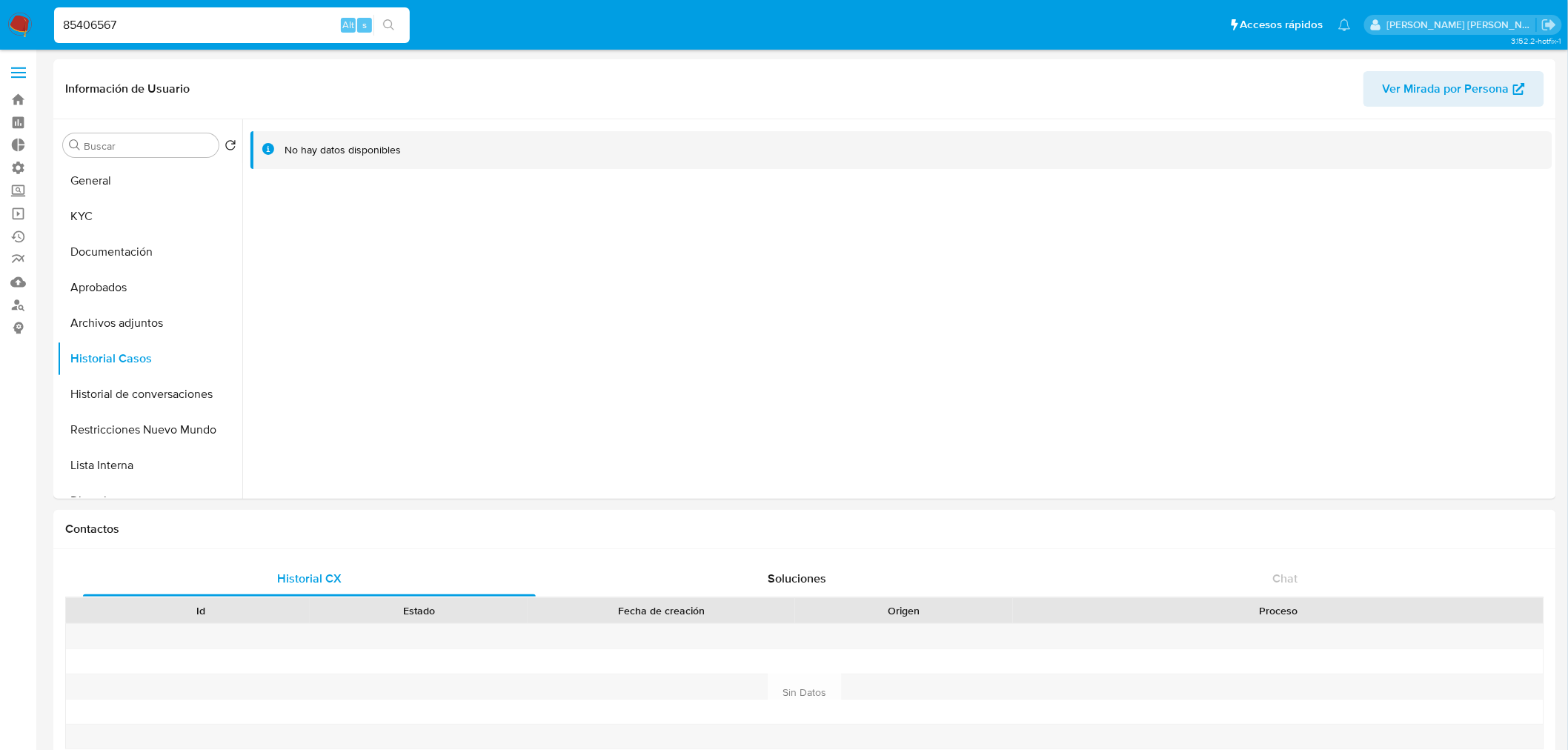
click at [131, 17] on input "85406567" at bounding box center [232, 25] width 356 height 19
paste input "1044134748"
type input "1044134748"
click at [393, 21] on icon "search-icon" at bounding box center [389, 25] width 12 height 12
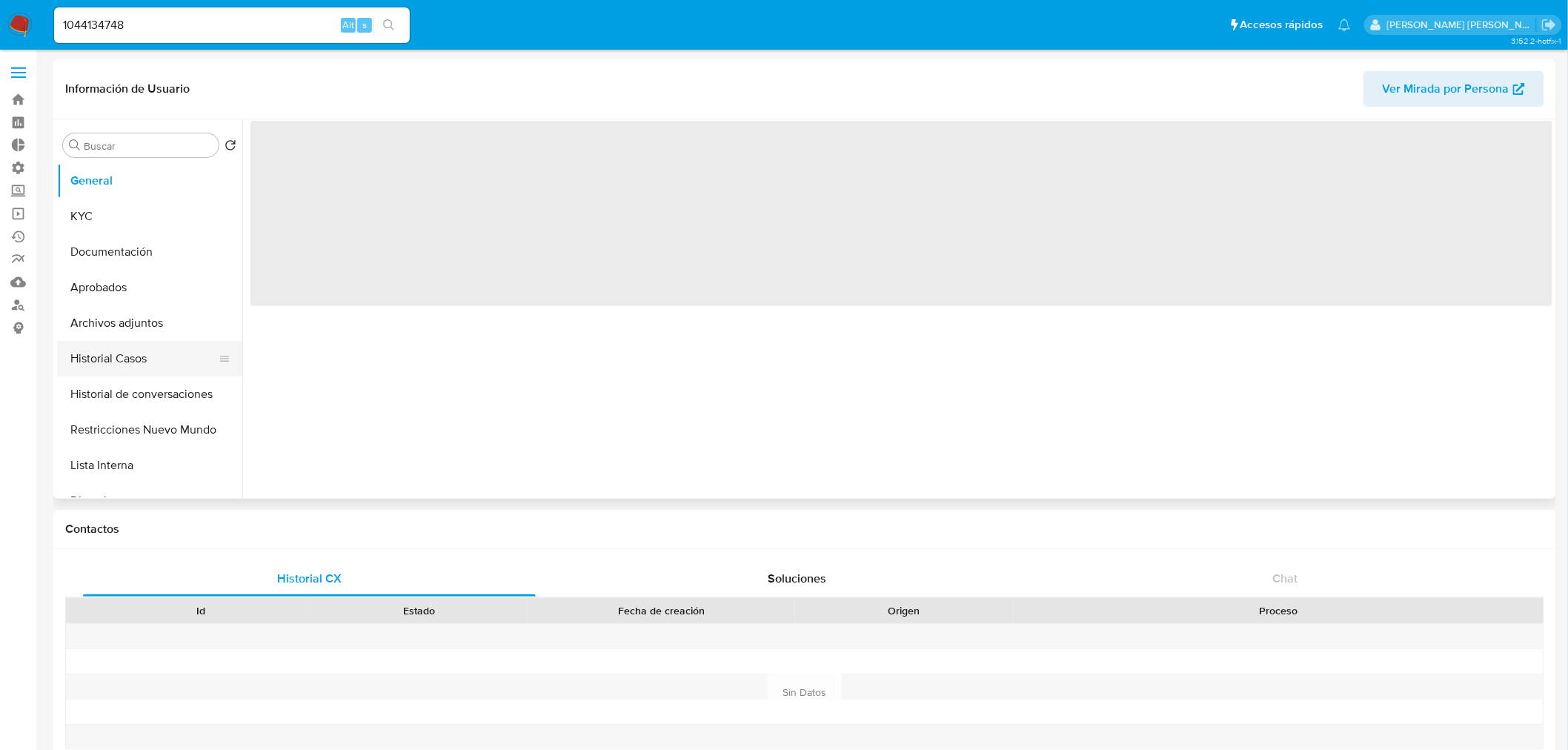
click at [142, 372] on button "Historial Casos" at bounding box center [143, 358] width 173 height 36
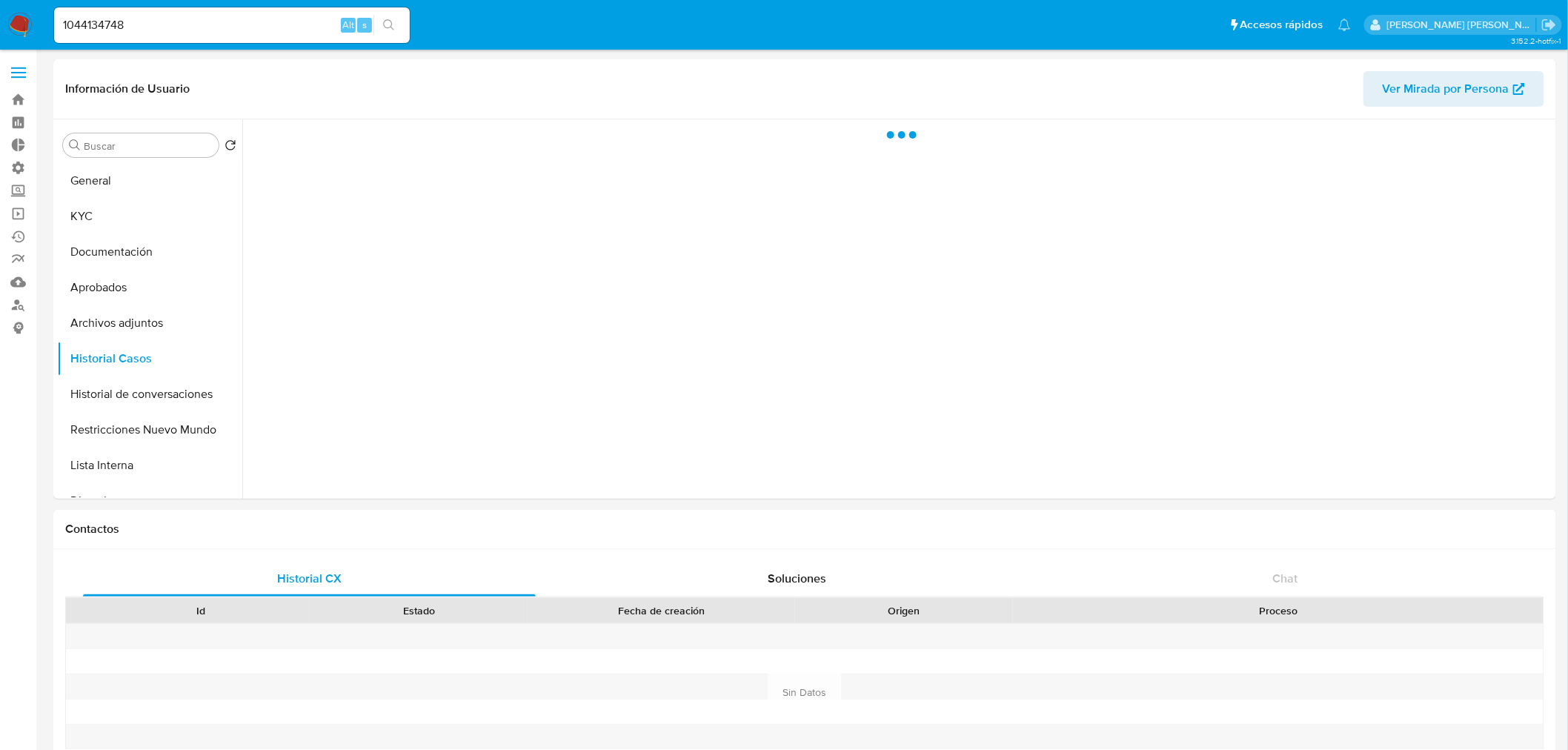
select select "10"
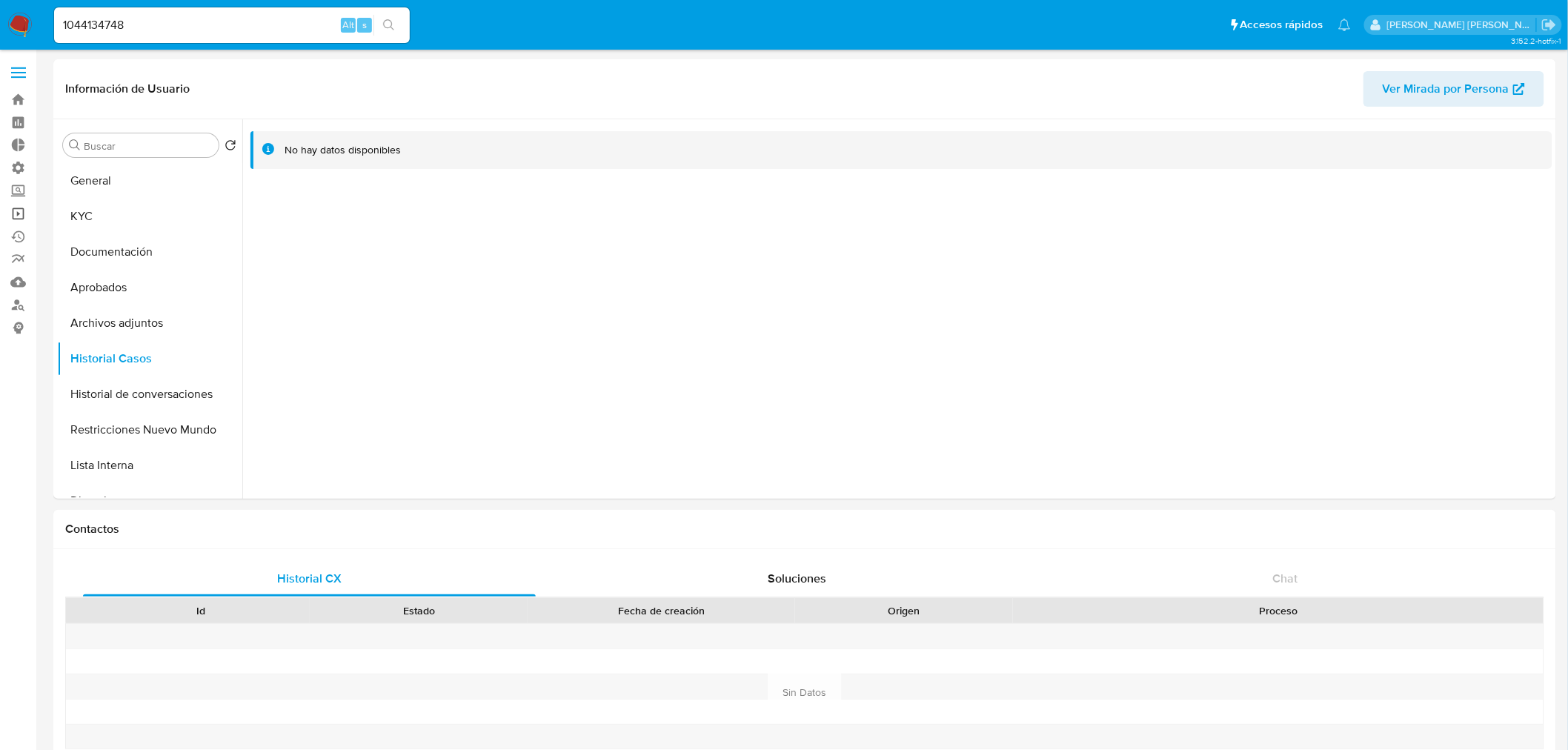
click at [19, 209] on link "Operaciones masivas" at bounding box center [88, 213] width 177 height 23
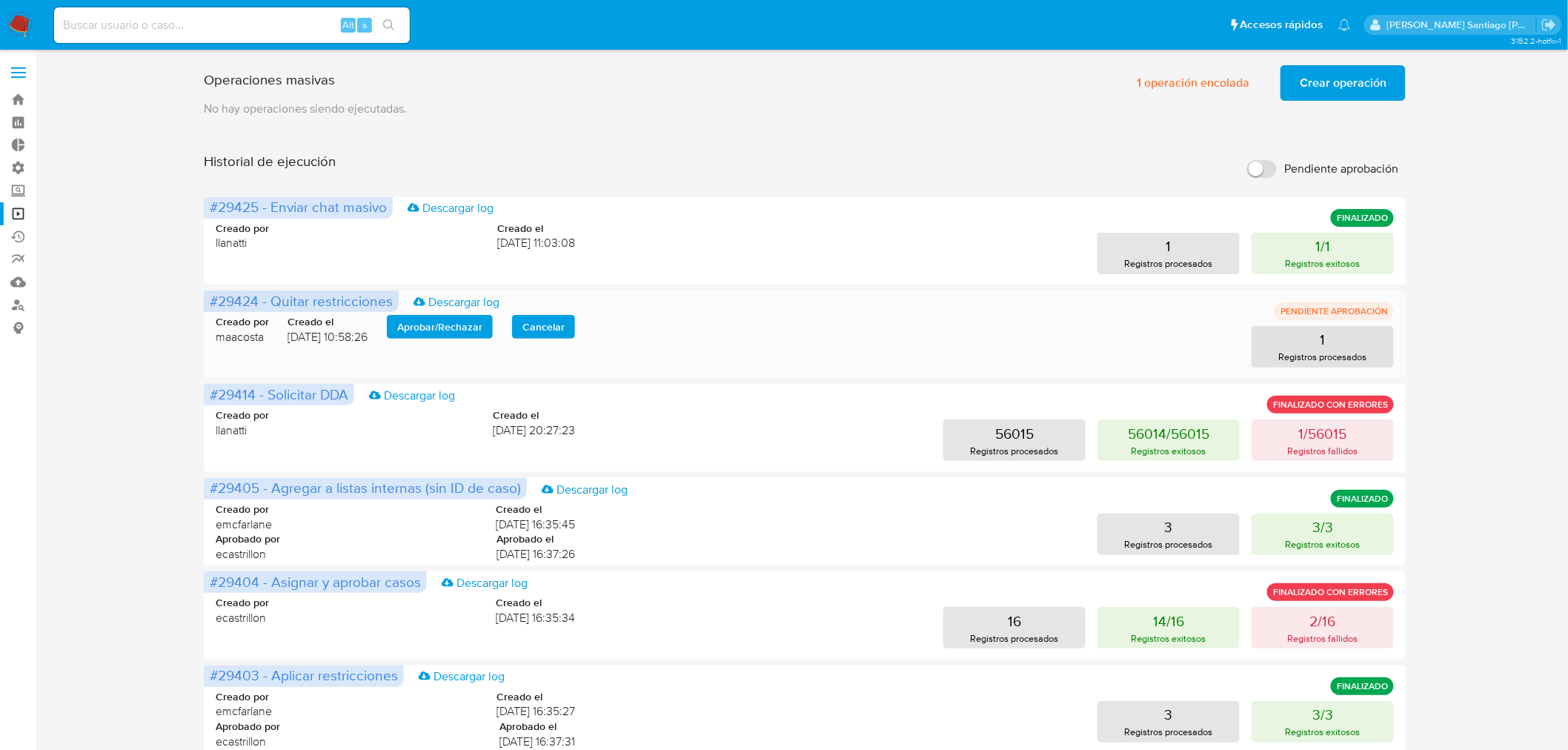
click at [434, 342] on div "Creado por maacosta Creado el 14/08/2025 10:58:26 Aprobar / Rechazar Cancelar" at bounding box center [395, 330] width 359 height 30
click at [434, 333] on span "Aprobar / Rechazar" at bounding box center [439, 327] width 85 height 21
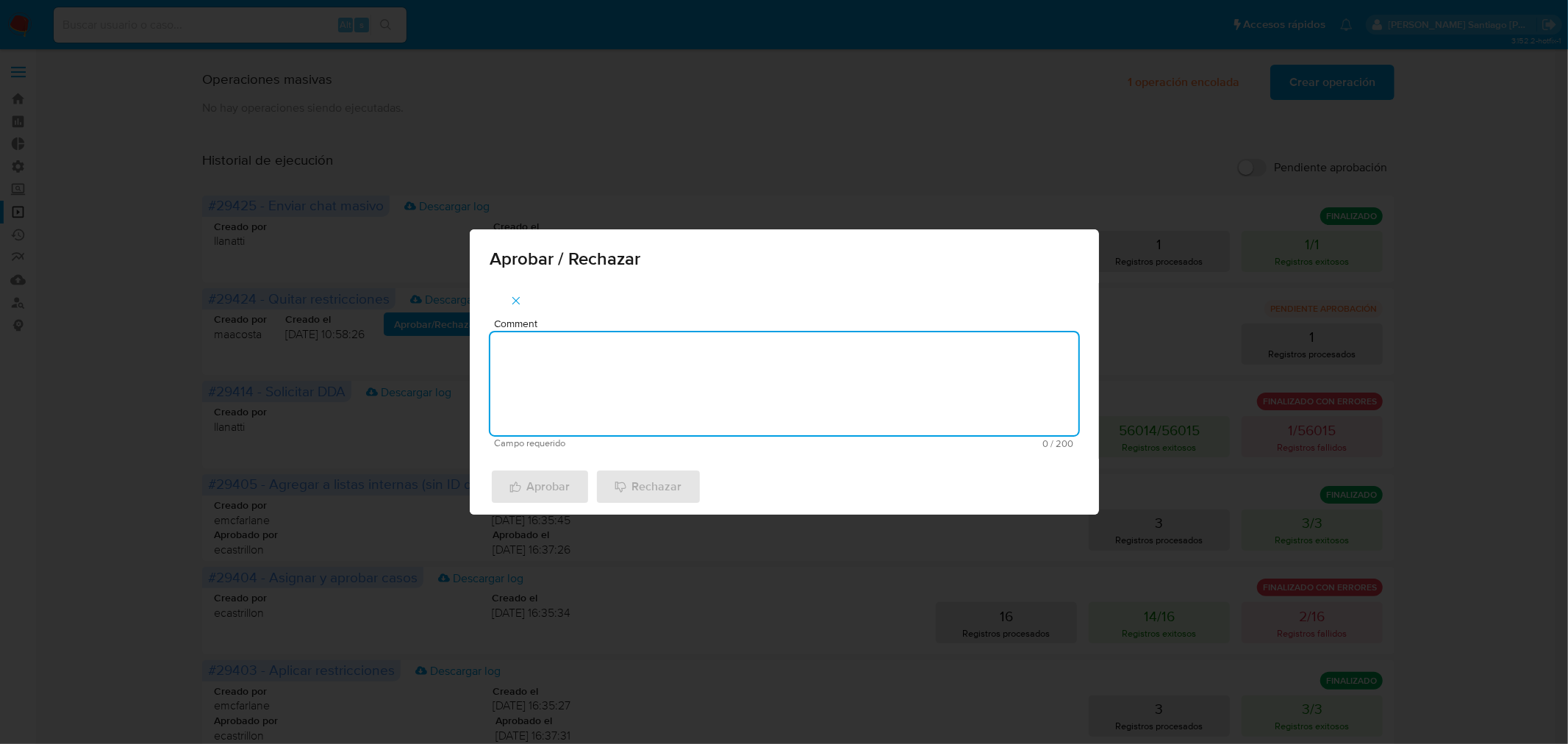
drag, startPoint x: 578, startPoint y: 372, endPoint x: 607, endPoint y: 364, distance: 30.1
click at [578, 369] on textarea "Comment" at bounding box center [784, 383] width 588 height 103
type textarea "aml"
drag, startPoint x: 531, startPoint y: 486, endPoint x: 744, endPoint y: 547, distance: 221.6
click at [531, 484] on span "Aprobar" at bounding box center [540, 486] width 61 height 32
